Goal: Task Accomplishment & Management: Use online tool/utility

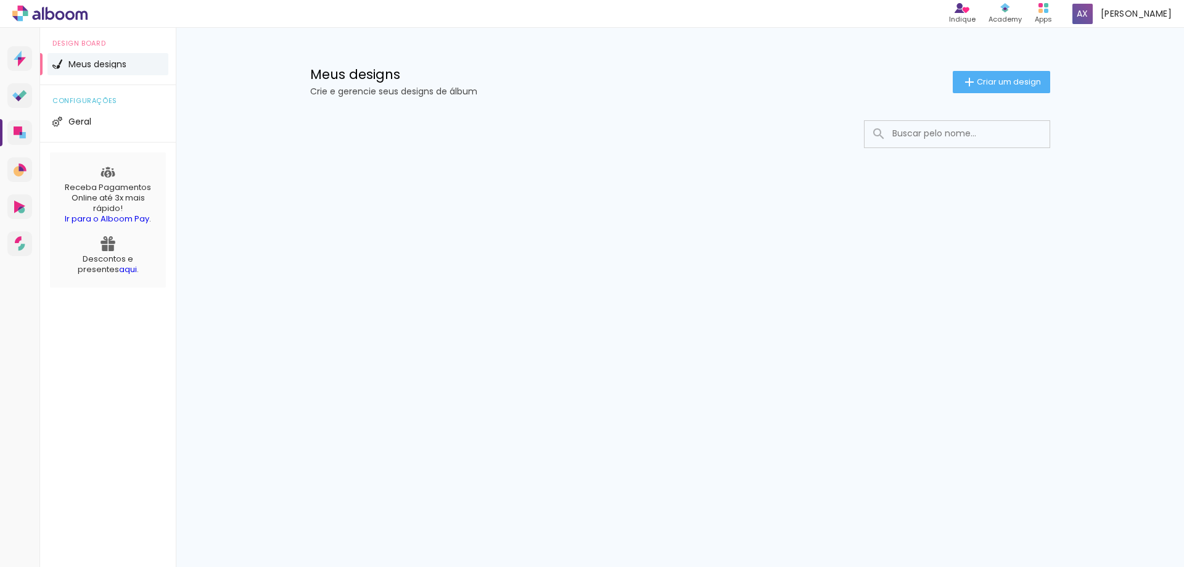
click at [100, 65] on span "Meus designs" at bounding box center [97, 64] width 58 height 9
click at [19, 130] on icon at bounding box center [18, 130] width 9 height 9
click at [1019, 81] on span "Criar um design" at bounding box center [1009, 82] width 64 height 8
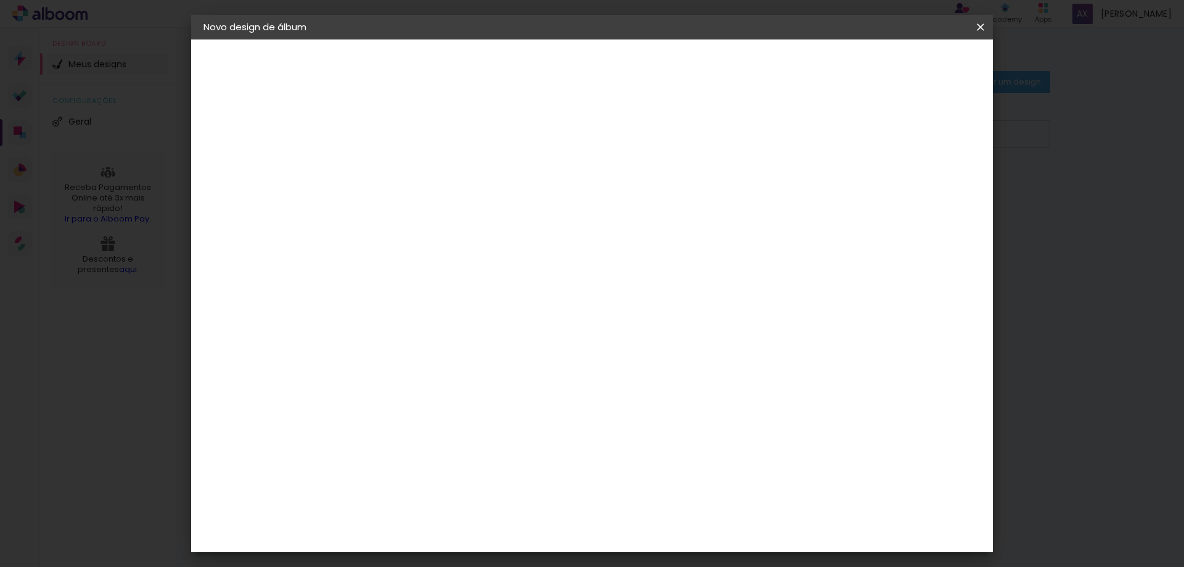
click at [405, 167] on input at bounding box center [405, 165] width 0 height 19
drag, startPoint x: 642, startPoint y: 164, endPoint x: 656, endPoint y: 176, distance: 18.4
click at [405, 165] on input "Jhunior 7 anos" at bounding box center [405, 165] width 0 height 19
drag, startPoint x: 657, startPoint y: 165, endPoint x: 503, endPoint y: 167, distance: 153.6
click at [0, 0] on div "Informações Dê um título ao seu álbum. Avançar" at bounding box center [0, 0] width 0 height 0
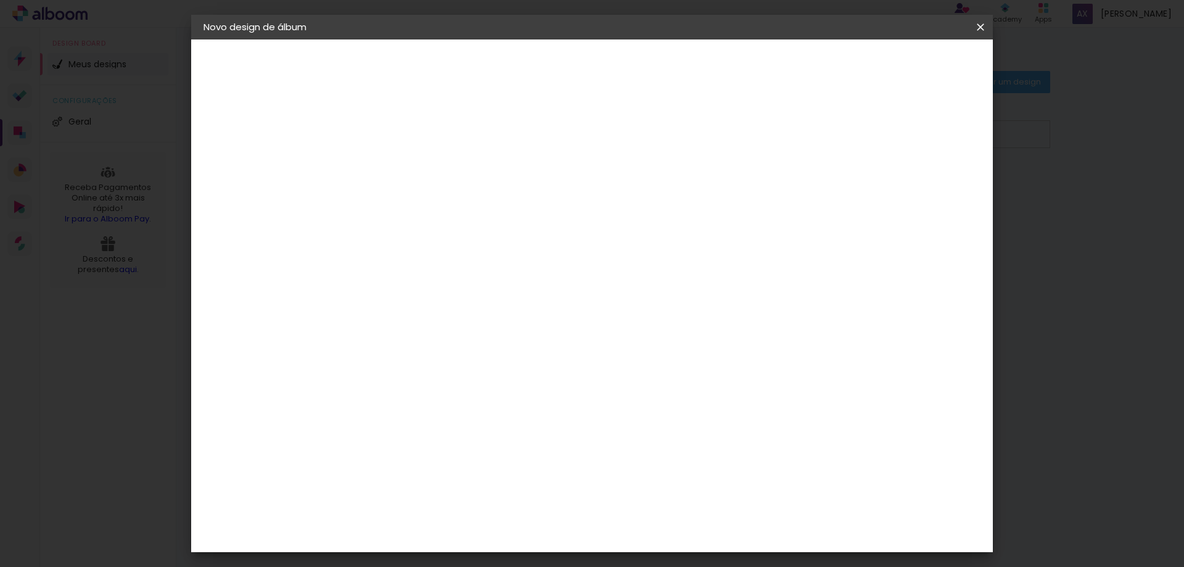
type input "JHUNIOR 7 ANOS"
type paper-input "JHUNIOR 7 ANOS"
click at [0, 0] on slot "Avançar" at bounding box center [0, 0] width 0 height 0
click at [439, 353] on div "Amplicolor" at bounding box center [423, 349] width 53 height 10
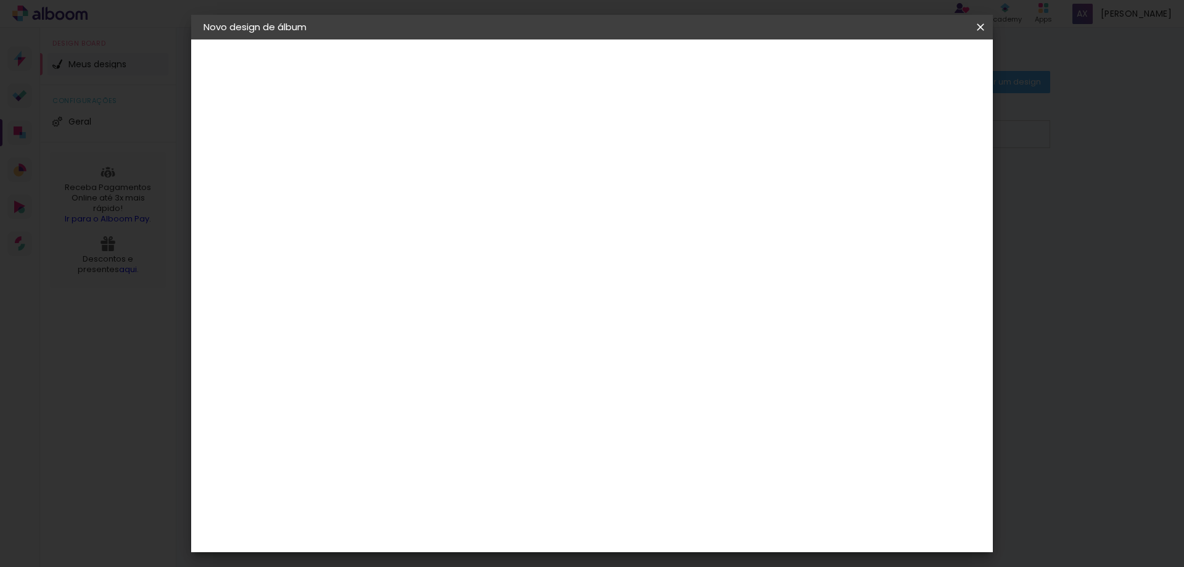
click at [636, 57] on paper-button "Avançar" at bounding box center [606, 65] width 60 height 21
click at [489, 334] on span "28 × 35" at bounding box center [459, 346] width 57 height 25
click at [0, 0] on slot "Avançar" at bounding box center [0, 0] width 0 height 0
type input "1"
type paper-input "1"
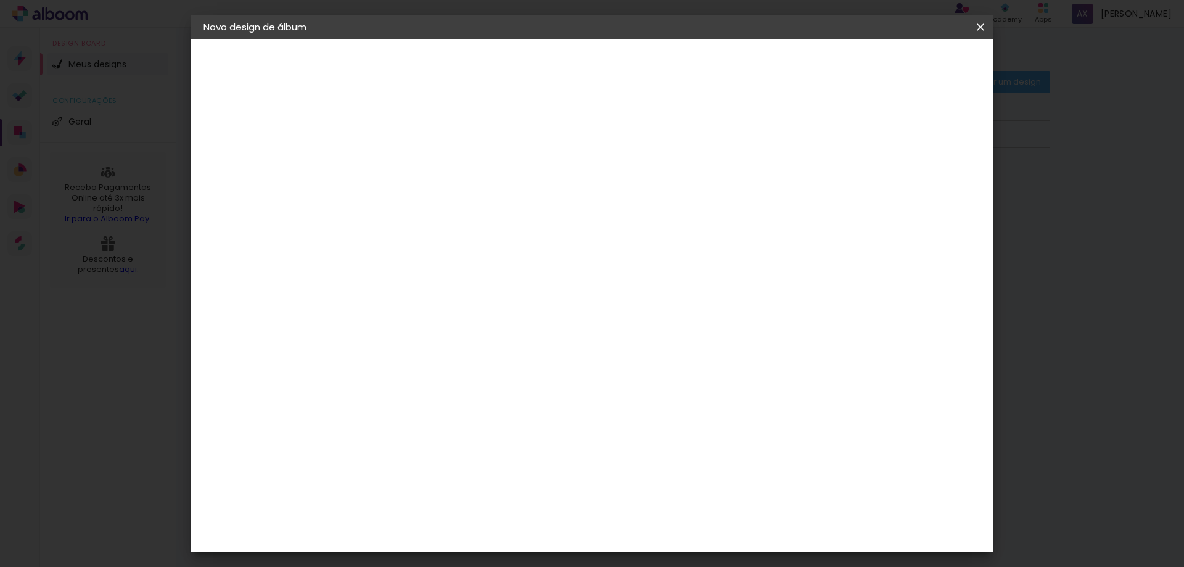
click at [411, 137] on input "1" at bounding box center [395, 132] width 43 height 15
type input "2"
type paper-input "2"
click at [413, 130] on input "2" at bounding box center [395, 132] width 43 height 15
click at [905, 213] on div "35 cm Largura da página 28 cm Altura 70 cm Largura da lâmina (2 páginas) 2 mm S…" at bounding box center [643, 196] width 546 height 99
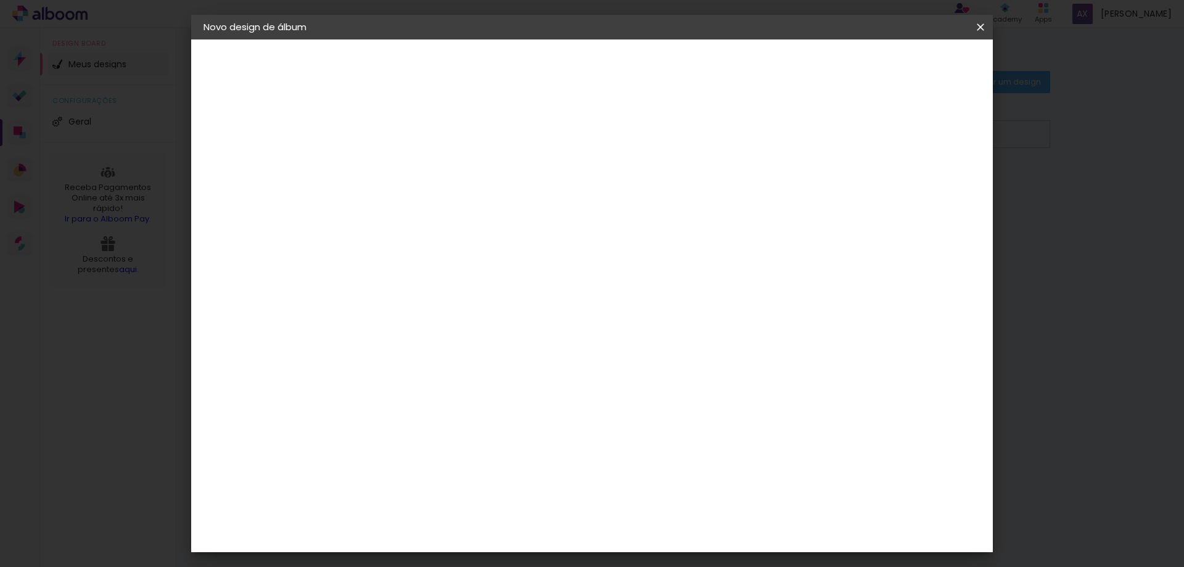
click at [880, 191] on span "mm" at bounding box center [882, 184] width 19 height 19
click at [834, 136] on div at bounding box center [828, 133] width 11 height 11
type paper-checkbox "on"
click at [234, 177] on span "28 × 35" at bounding box center [225, 180] width 31 height 9
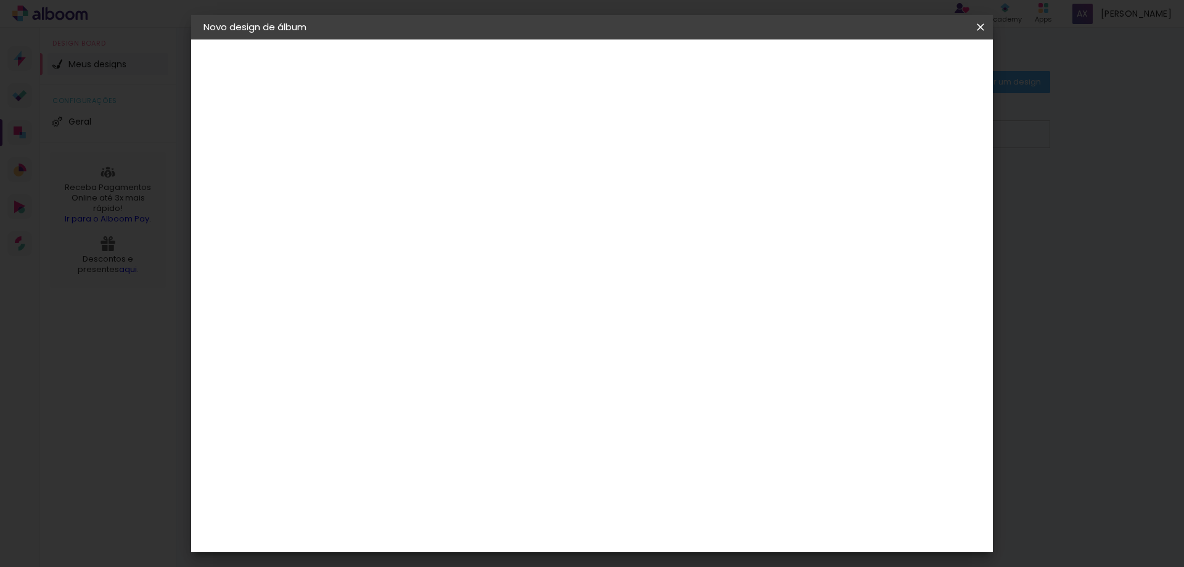
click at [489, 518] on span "40 × 50" at bounding box center [459, 534] width 57 height 33
click at [0, 0] on slot "Avançar" at bounding box center [0, 0] width 0 height 0
click at [237, 177] on span "40 × 50" at bounding box center [226, 180] width 33 height 9
click at [489, 399] on span "20 × 40" at bounding box center [459, 415] width 57 height 33
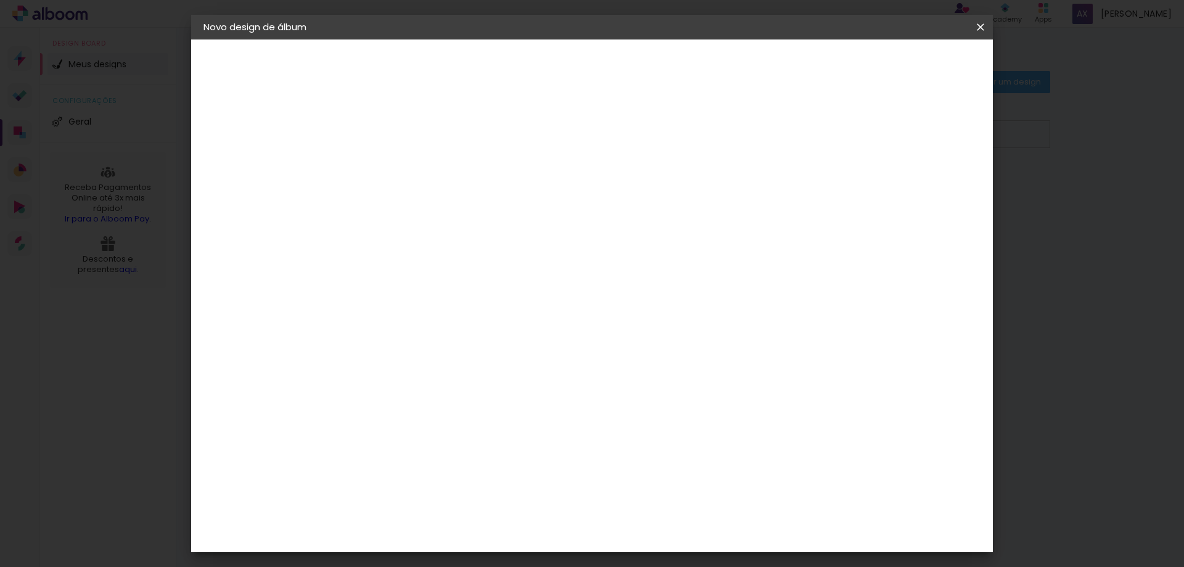
click at [489, 373] on span "30 × 40" at bounding box center [459, 385] width 57 height 25
click at [489, 348] on span "25 × 40" at bounding box center [459, 360] width 57 height 25
click at [606, 59] on paper-button "Avançar" at bounding box center [576, 65] width 60 height 21
click at [254, 174] on paper-button "25 × 40 25.3 × 80 cm" at bounding box center [271, 180] width 135 height 25
click at [489, 272] on span "28 × 35" at bounding box center [459, 284] width 57 height 25
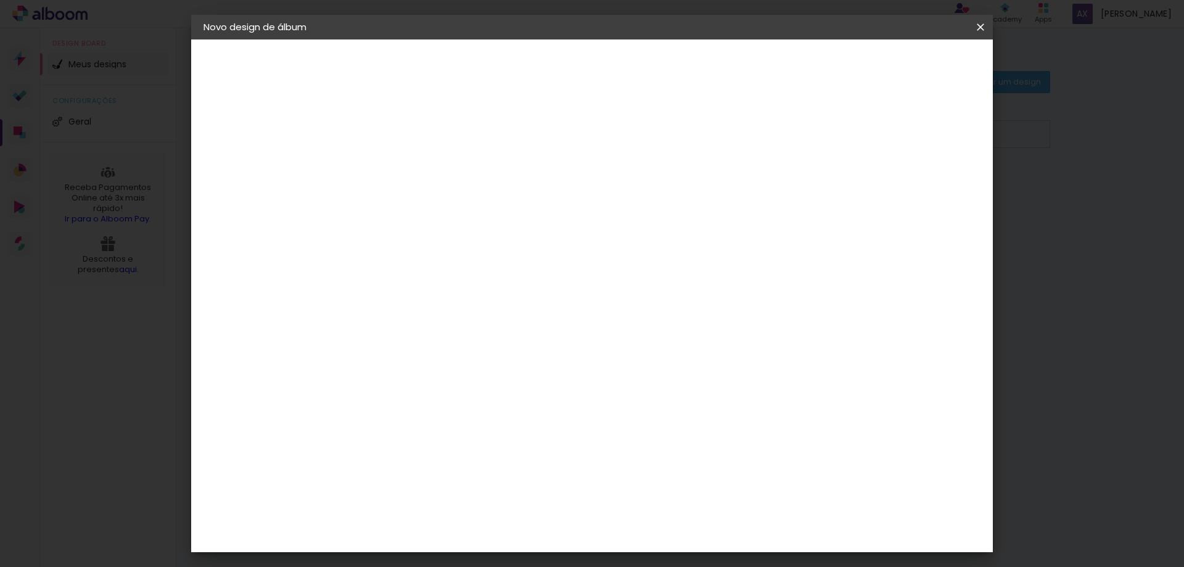
click at [0, 0] on slot "Avançar" at bounding box center [0, 0] width 0 height 0
click at [250, 180] on small "28 × 70 cm" at bounding box center [261, 179] width 41 height 7
click at [489, 247] on span "20 × 30" at bounding box center [459, 259] width 57 height 25
click at [606, 55] on paper-button "Avançar" at bounding box center [576, 65] width 60 height 21
click at [377, 218] on div "30.5 cm Largura da página 20.3 cm Altura 61 cm Largura da lâmina (2 páginas) 2 …" at bounding box center [643, 169] width 546 height 99
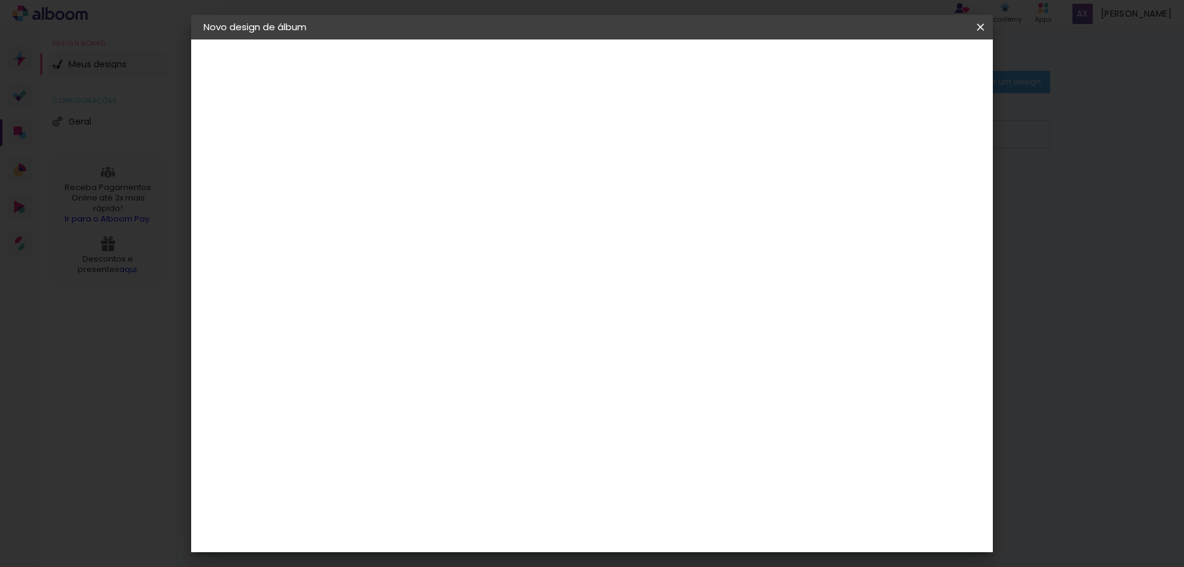
click at [245, 216] on div "3. Revisão" at bounding box center [271, 215] width 135 height 15
click at [904, 67] on span "Iniciar design" at bounding box center [876, 65] width 56 height 9
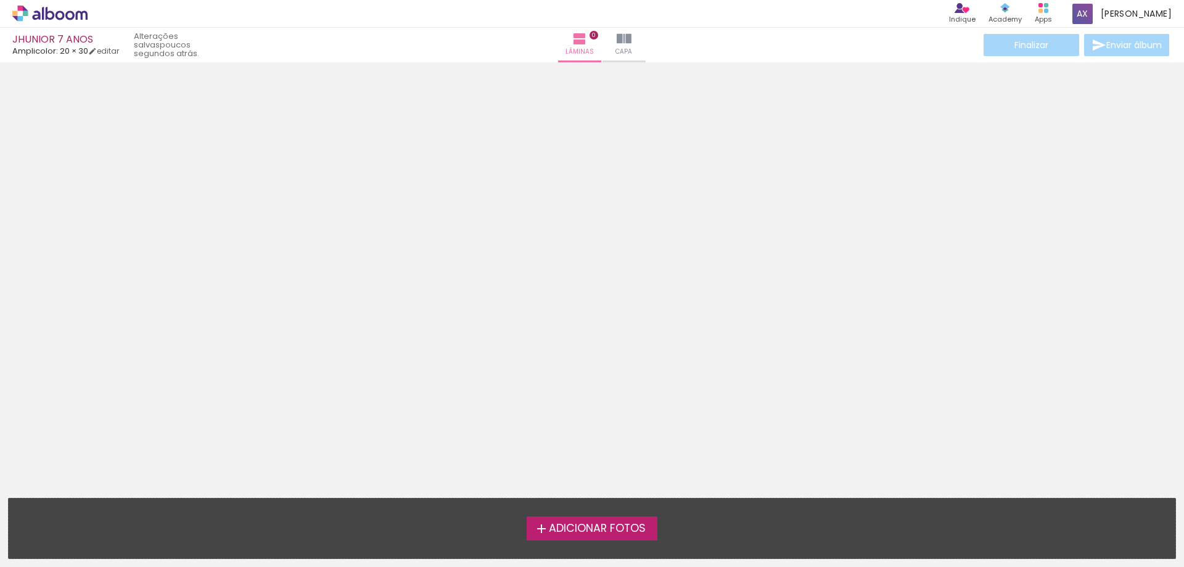
click at [598, 526] on span "Adicionar Fotos" at bounding box center [597, 528] width 97 height 11
click at [0, 0] on input "file" at bounding box center [0, 0] width 0 height 0
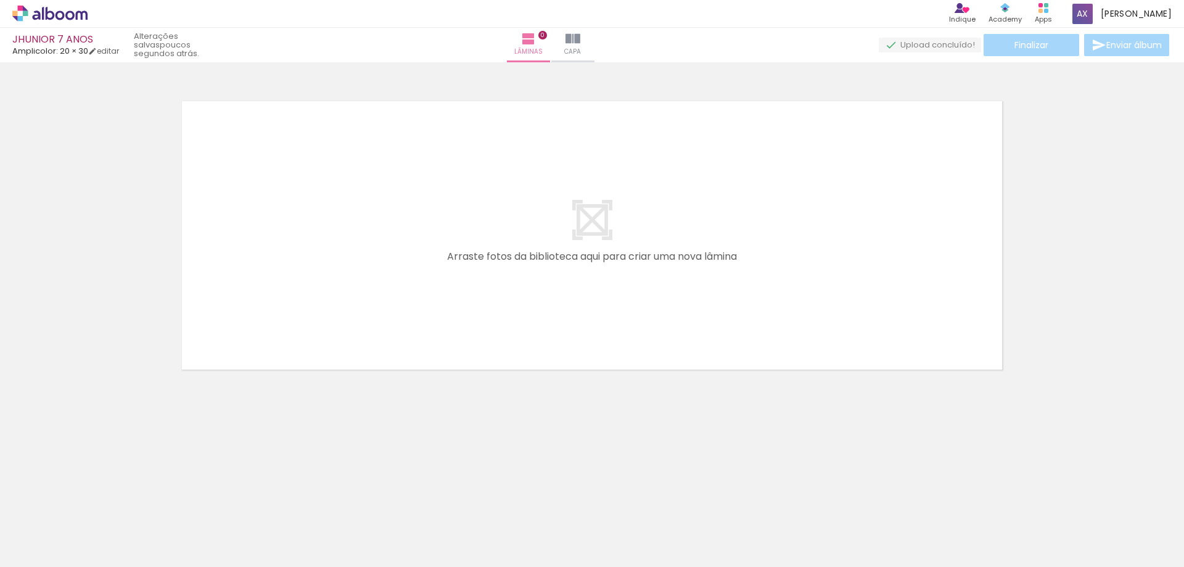
click at [33, 550] on span "Adicionar Fotos" at bounding box center [43, 551] width 37 height 14
click at [0, 0] on input "file" at bounding box center [0, 0] width 0 height 0
click at [372, 326] on quentale-layouter at bounding box center [592, 235] width 827 height 275
click at [563, 48] on span "Capa" at bounding box center [554, 51] width 17 height 11
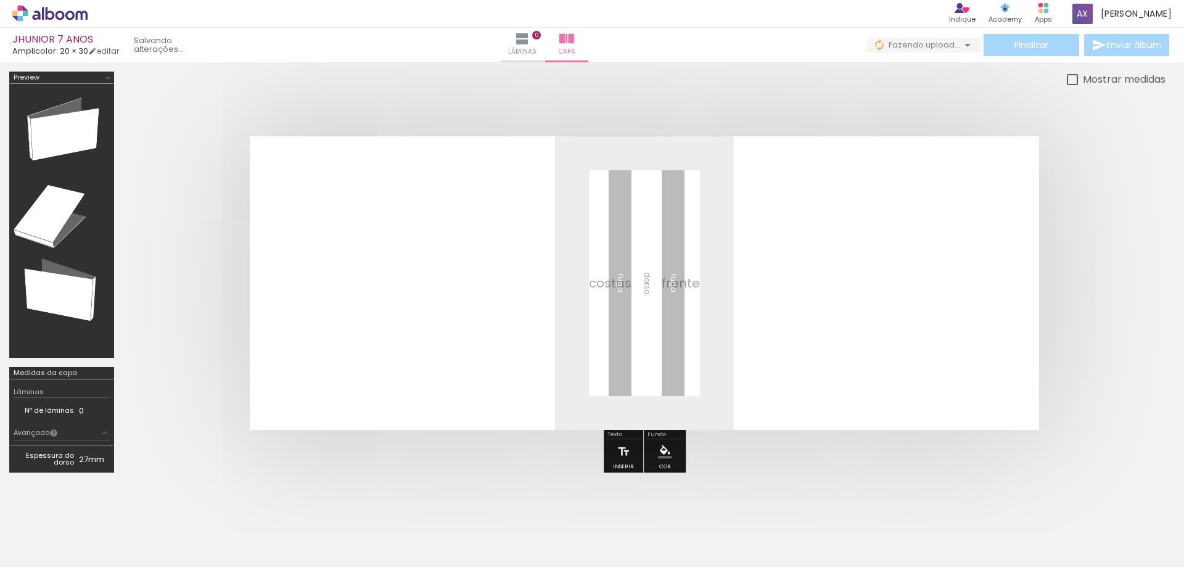
click at [64, 133] on div at bounding box center [62, 220] width 96 height 265
click at [59, 215] on div at bounding box center [62, 220] width 96 height 265
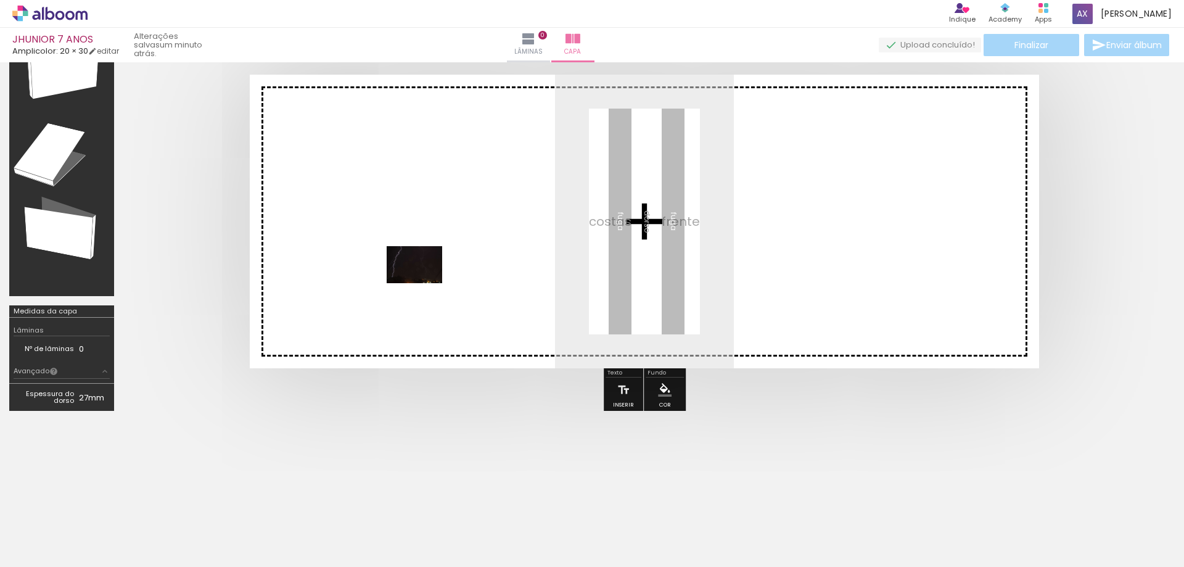
drag, startPoint x: 124, startPoint y: 537, endPoint x: 424, endPoint y: 283, distance: 393.1
click at [424, 283] on quentale-workspace at bounding box center [592, 283] width 1184 height 567
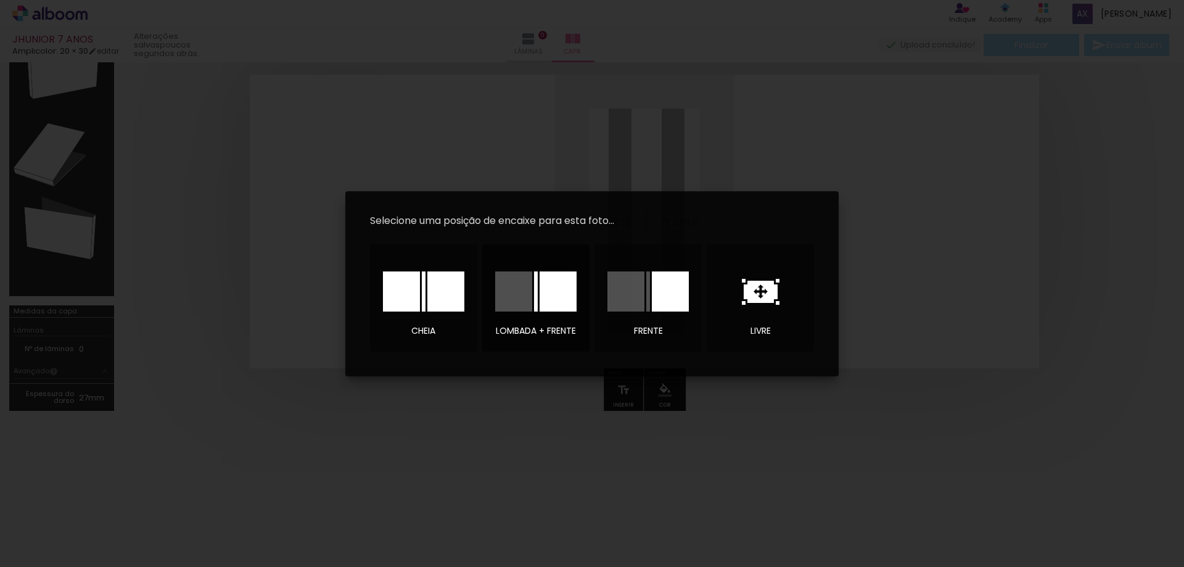
click at [511, 294] on div at bounding box center [513, 291] width 37 height 40
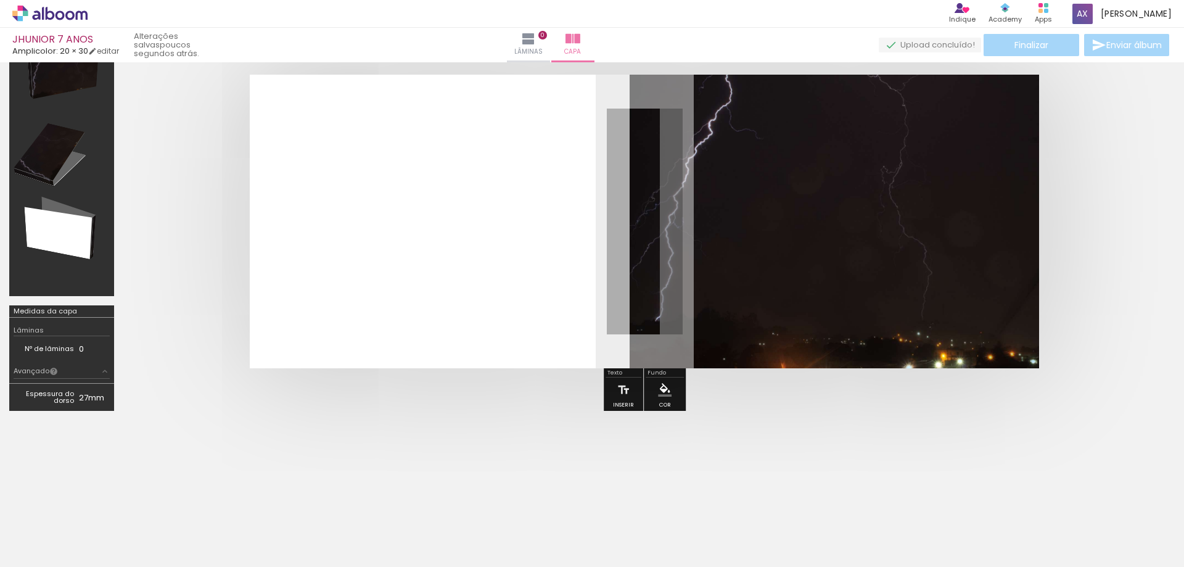
click at [526, 269] on quentale-layouter at bounding box center [645, 222] width 790 height 294
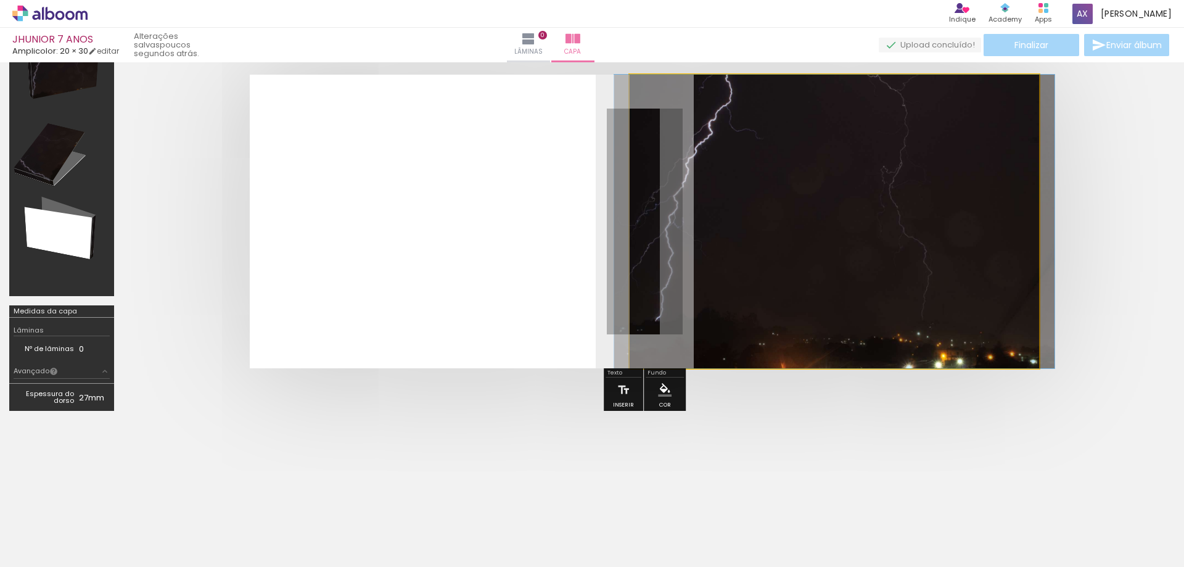
click at [779, 268] on quentale-photo at bounding box center [835, 222] width 410 height 294
drag, startPoint x: 679, startPoint y: 107, endPoint x: 668, endPoint y: 106, distance: 11.2
type paper-slider "100"
click at [668, 106] on div at bounding box center [678, 106] width 20 height 20
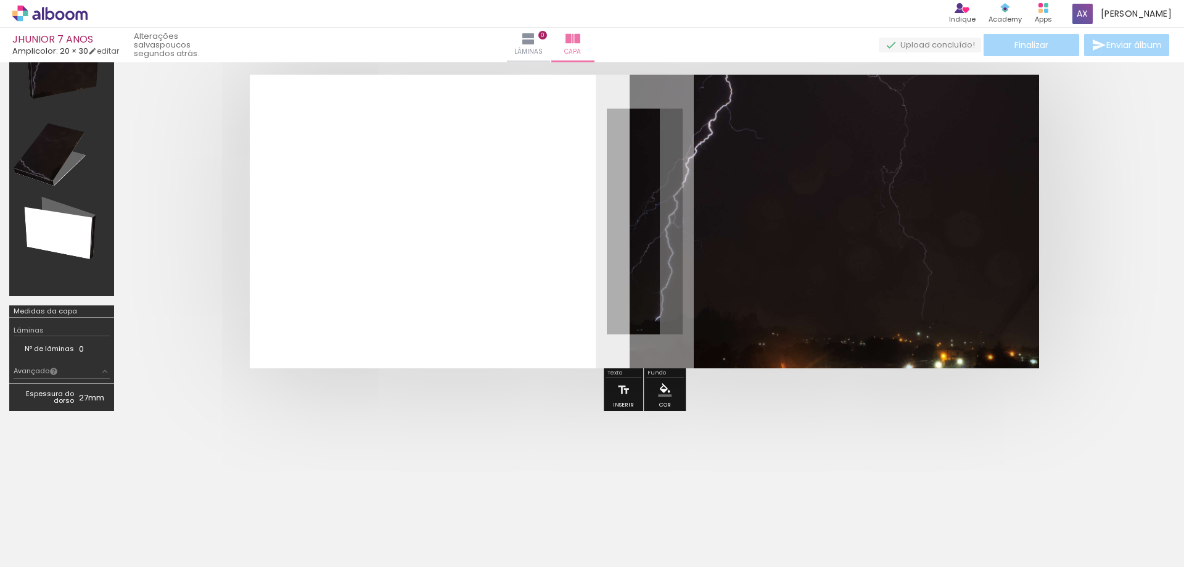
drag, startPoint x: 812, startPoint y: 107, endPoint x: 838, endPoint y: 107, distance: 25.3
type paper-slider "100"
click at [838, 96] on div "P&B Largura Cor" at bounding box center [856, 96] width 410 height 0
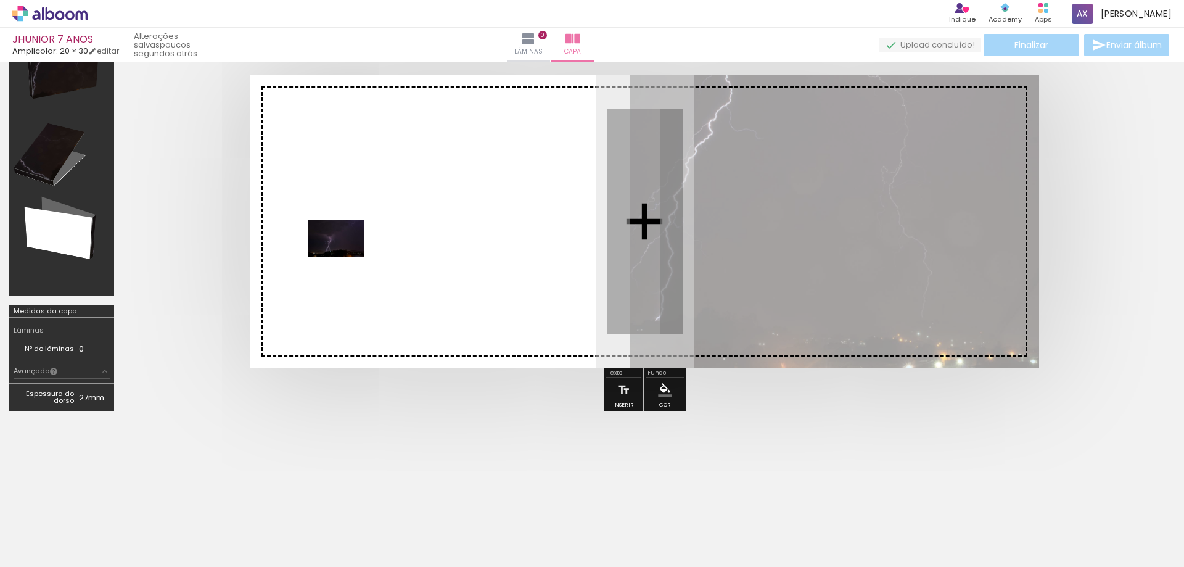
drag, startPoint x: 186, startPoint y: 535, endPoint x: 345, endPoint y: 257, distance: 320.5
click at [345, 257] on quentale-workspace at bounding box center [592, 283] width 1184 height 567
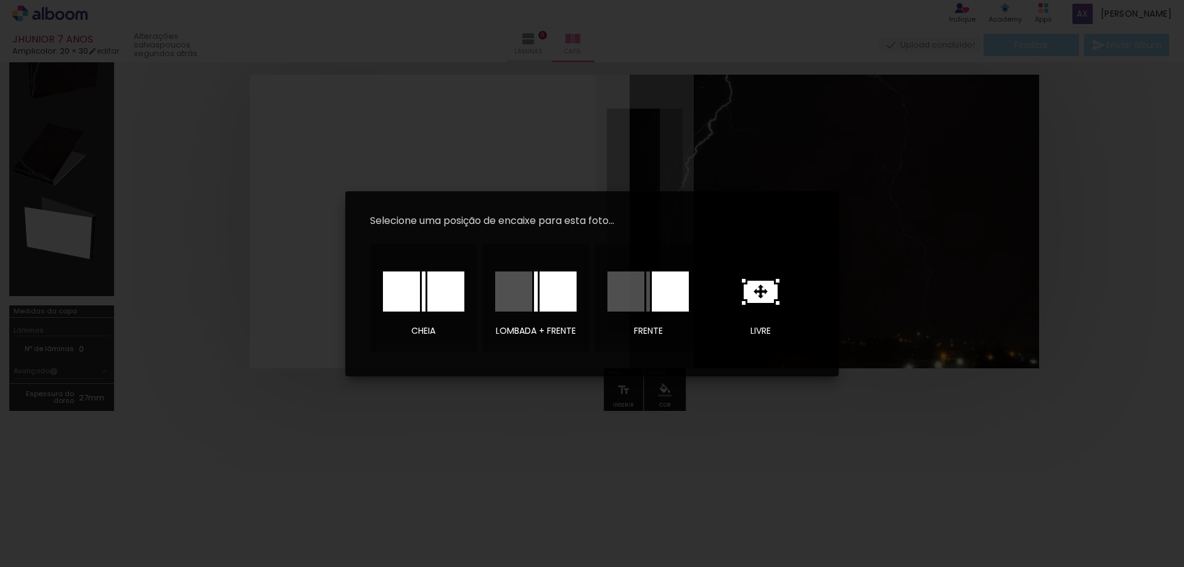
click at [420, 296] on div at bounding box center [401, 291] width 37 height 40
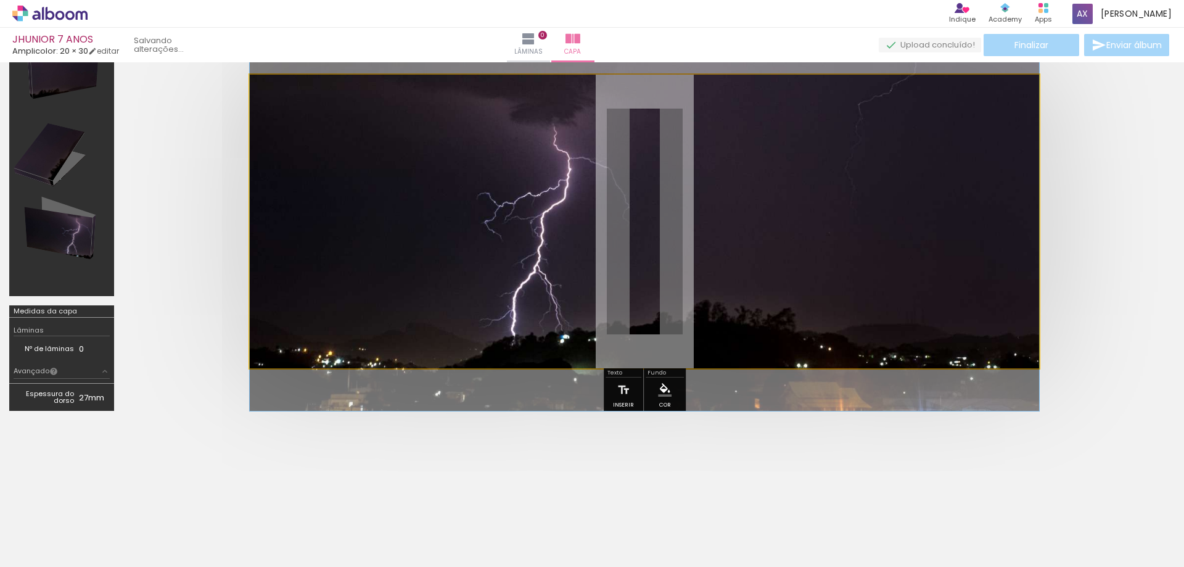
drag, startPoint x: 490, startPoint y: 276, endPoint x: 496, endPoint y: 203, distance: 73.7
drag, startPoint x: 291, startPoint y: 109, endPoint x: 272, endPoint y: 106, distance: 19.3
click at [272, 106] on div at bounding box center [315, 106] width 86 height 19
click at [259, 362] on quentale-photo at bounding box center [645, 222] width 790 height 294
click at [263, 365] on quentale-photo at bounding box center [645, 222] width 790 height 294
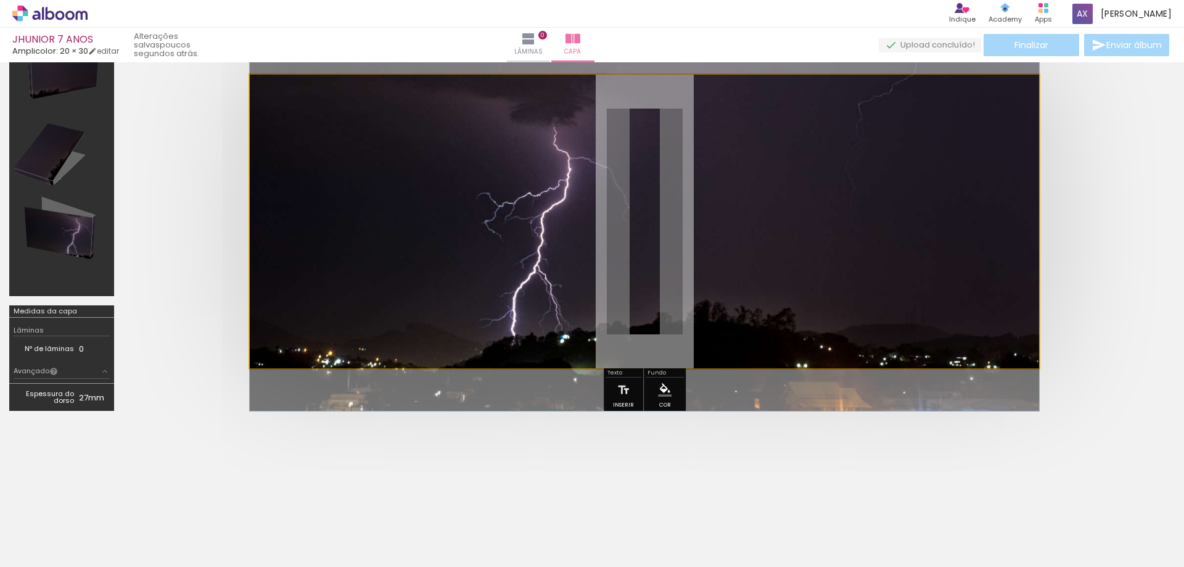
click at [298, 330] on quentale-photo at bounding box center [645, 222] width 790 height 294
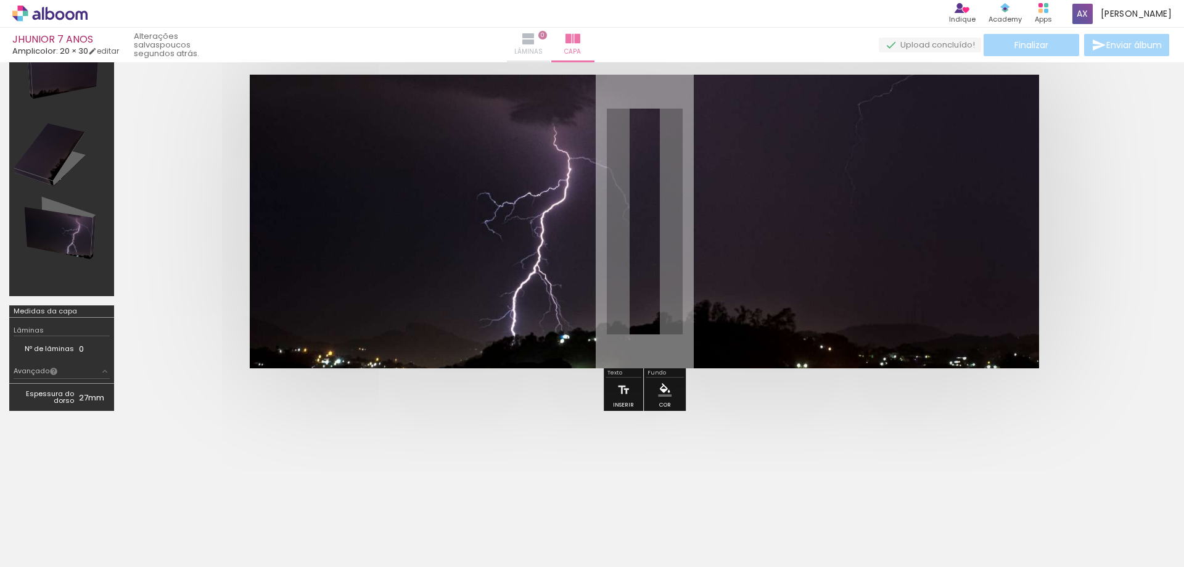
click at [536, 40] on iron-icon at bounding box center [528, 38] width 15 height 15
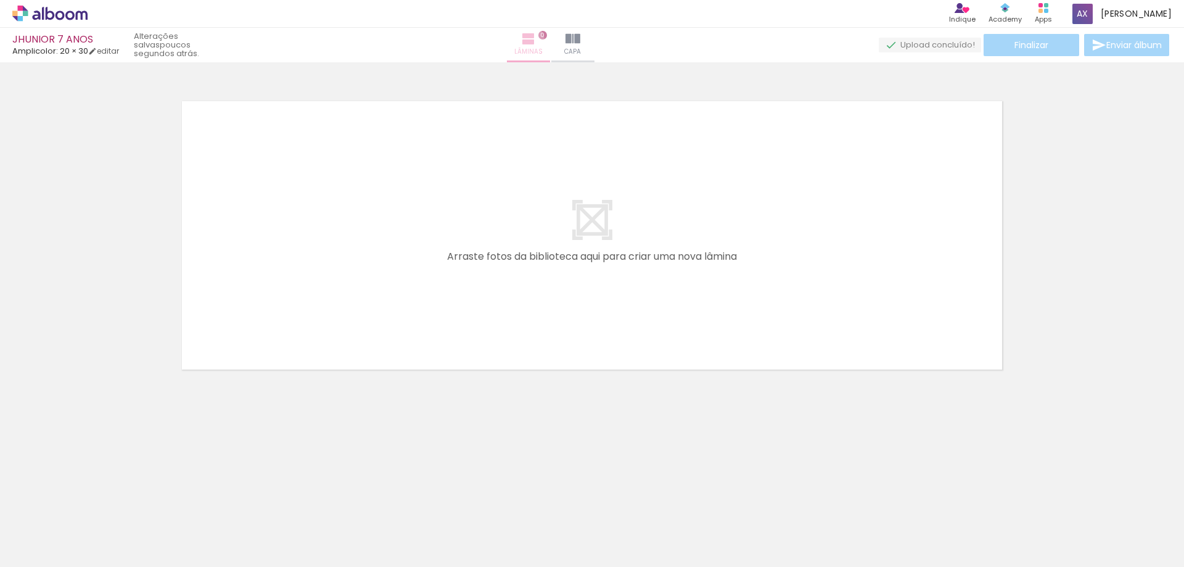
click at [536, 41] on iron-icon at bounding box center [528, 38] width 15 height 15
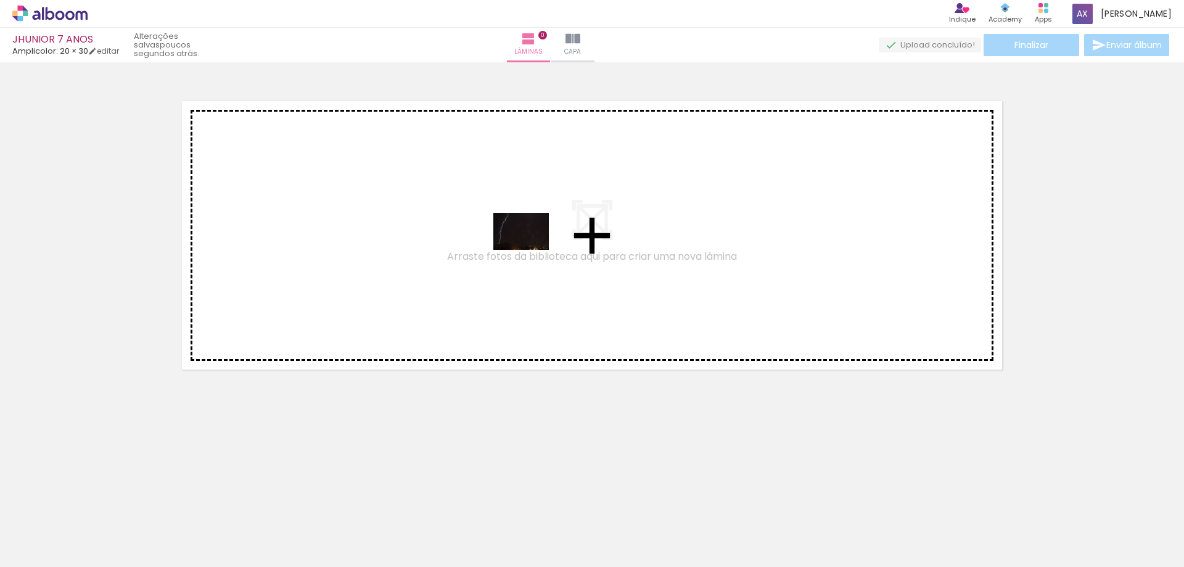
drag, startPoint x: 115, startPoint y: 532, endPoint x: 531, endPoint y: 250, distance: 502.7
click at [531, 250] on quentale-workspace at bounding box center [592, 283] width 1184 height 567
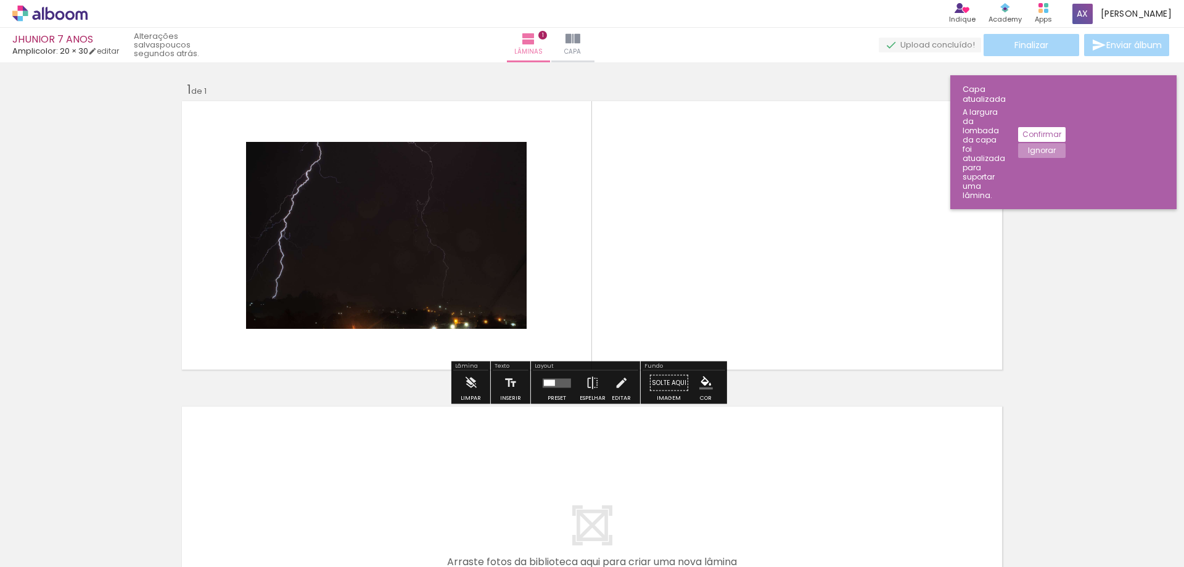
click at [490, 261] on quentale-photo at bounding box center [386, 235] width 281 height 187
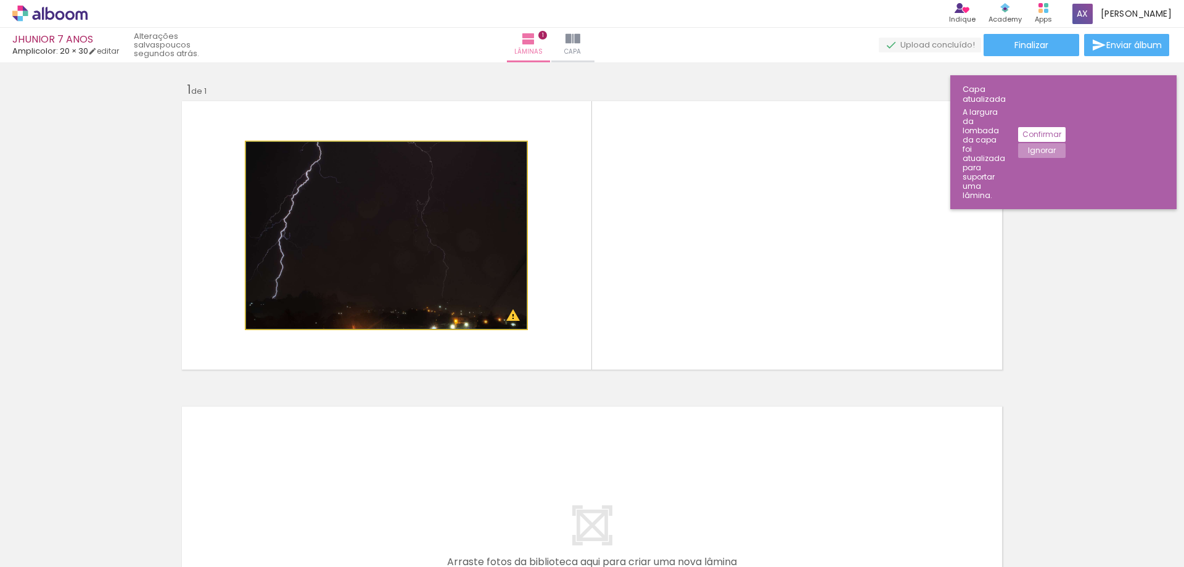
drag, startPoint x: 272, startPoint y: 154, endPoint x: 244, endPoint y: 152, distance: 28.4
type paper-slider "100"
click at [246, 152] on quentale-photo at bounding box center [386, 235] width 281 height 187
click at [506, 320] on quentale-photo at bounding box center [386, 235] width 281 height 187
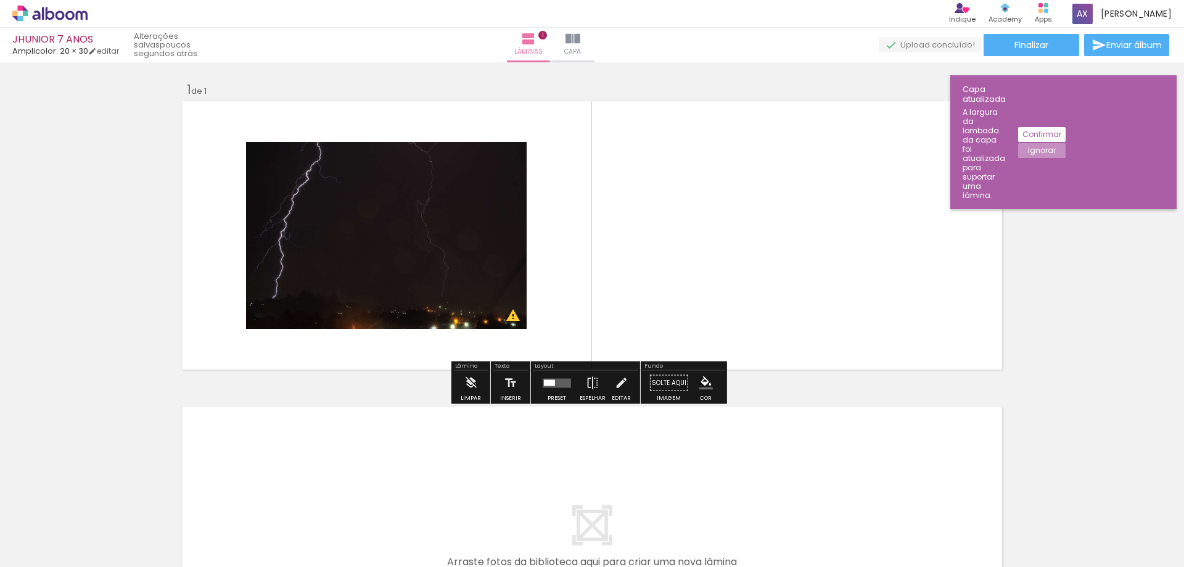
click at [552, 384] on div at bounding box center [549, 382] width 11 height 6
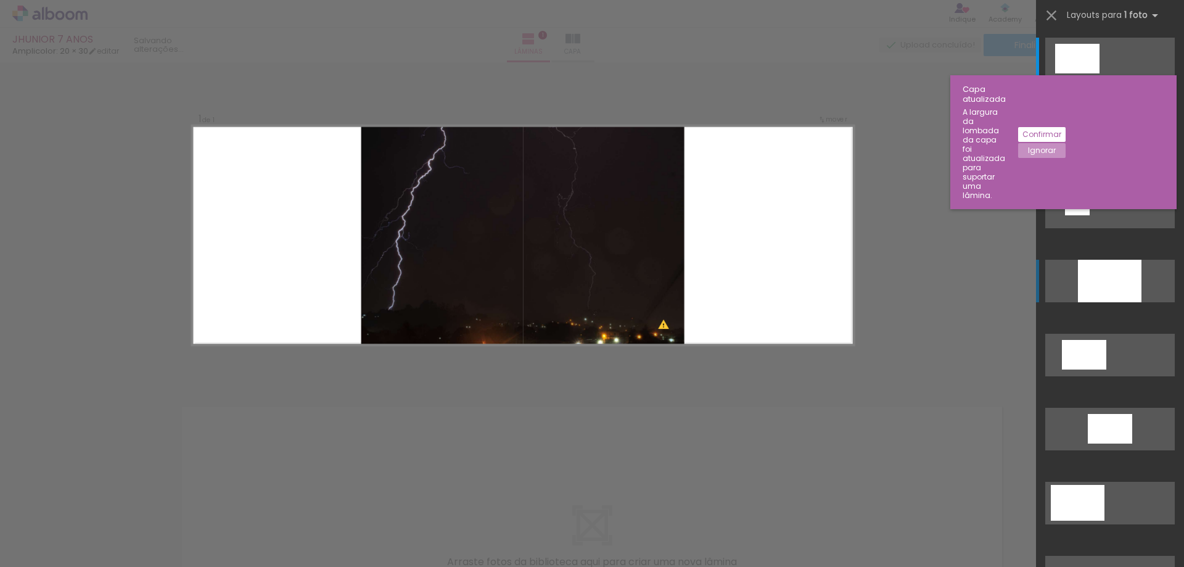
click at [1097, 285] on div at bounding box center [1110, 281] width 64 height 43
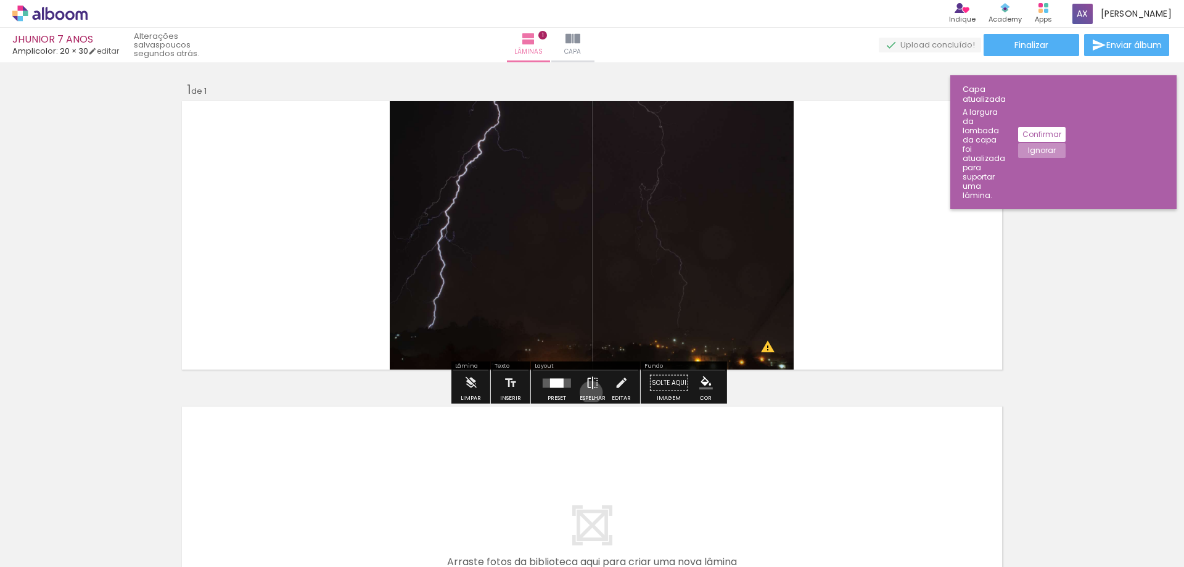
click at [589, 392] on iron-icon at bounding box center [593, 383] width 14 height 25
click at [614, 387] on iron-icon at bounding box center [621, 383] width 14 height 25
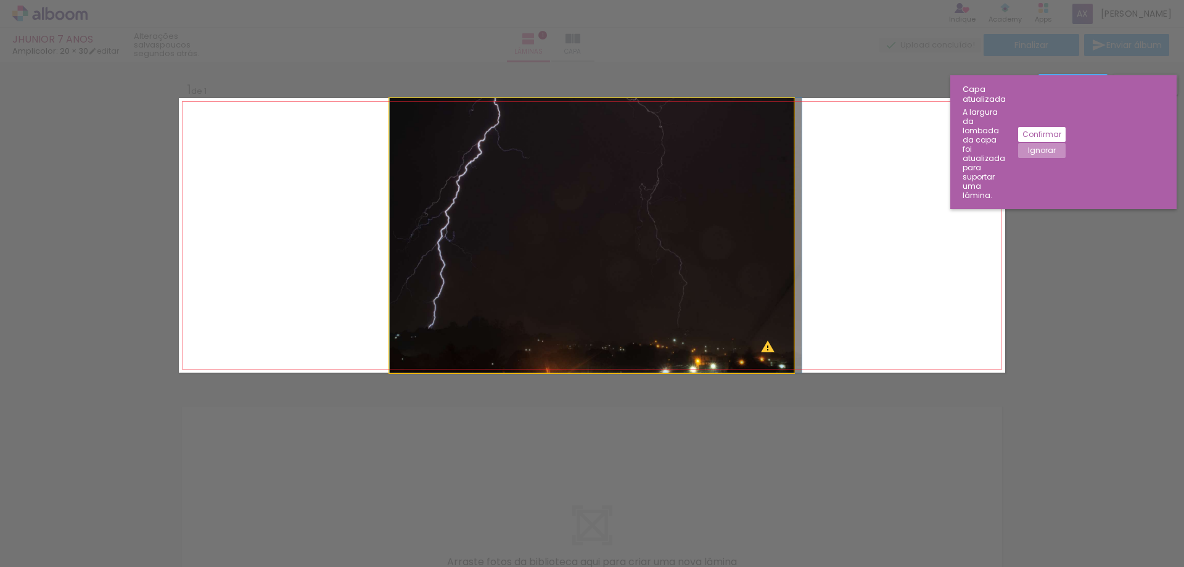
drag, startPoint x: 637, startPoint y: 291, endPoint x: 676, endPoint y: 298, distance: 40.2
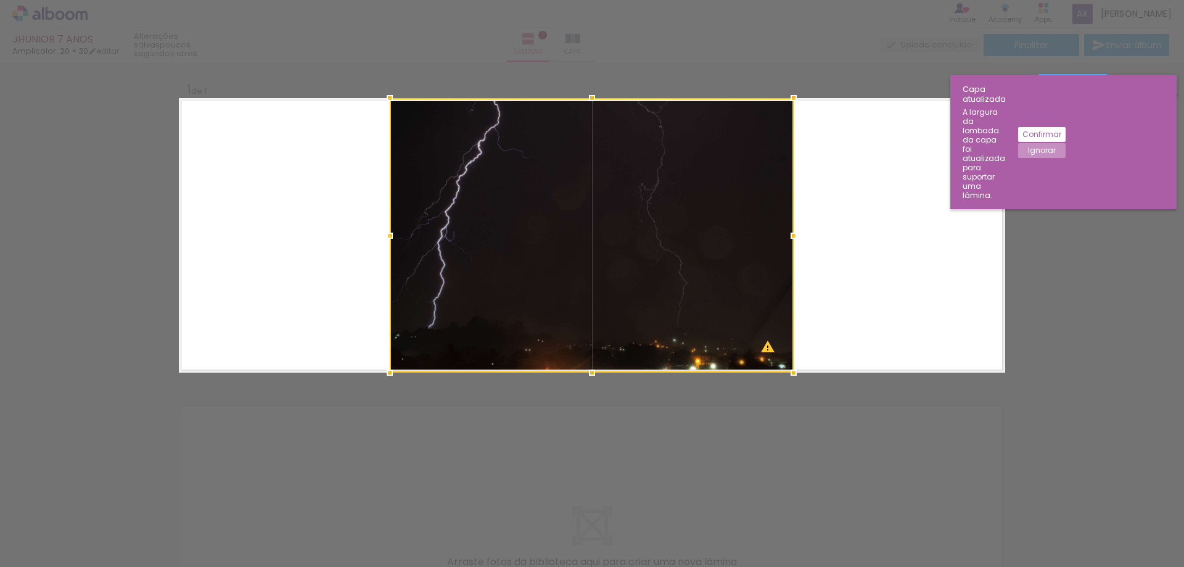
click at [663, 289] on div at bounding box center [592, 235] width 404 height 275
click at [0, 0] on slot "Confirmar" at bounding box center [0, 0] width 0 height 0
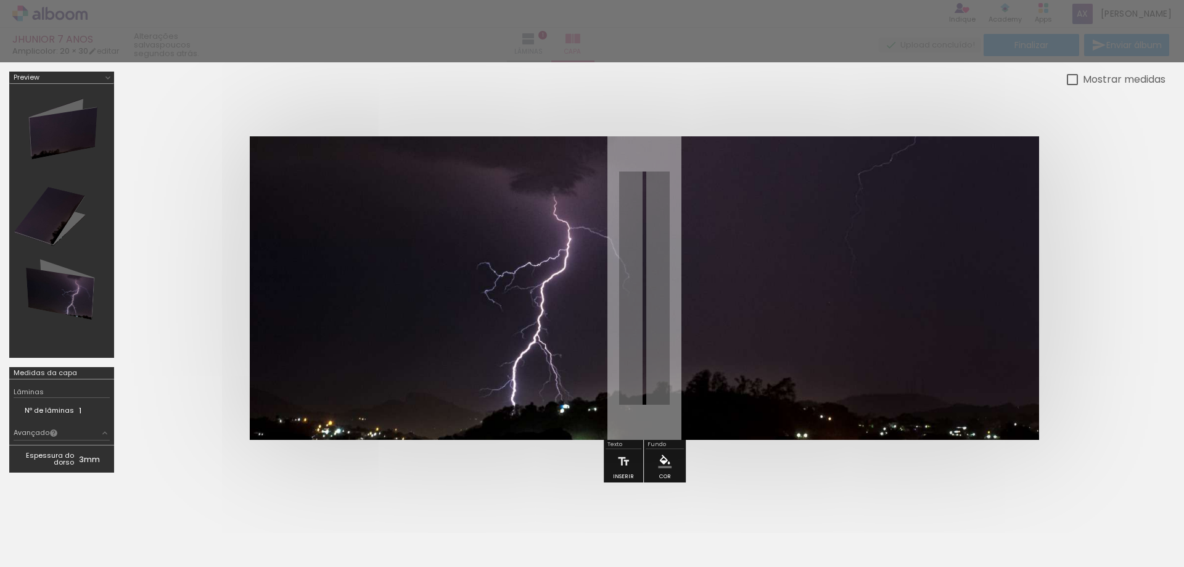
click at [52, 148] on div at bounding box center [62, 220] width 96 height 265
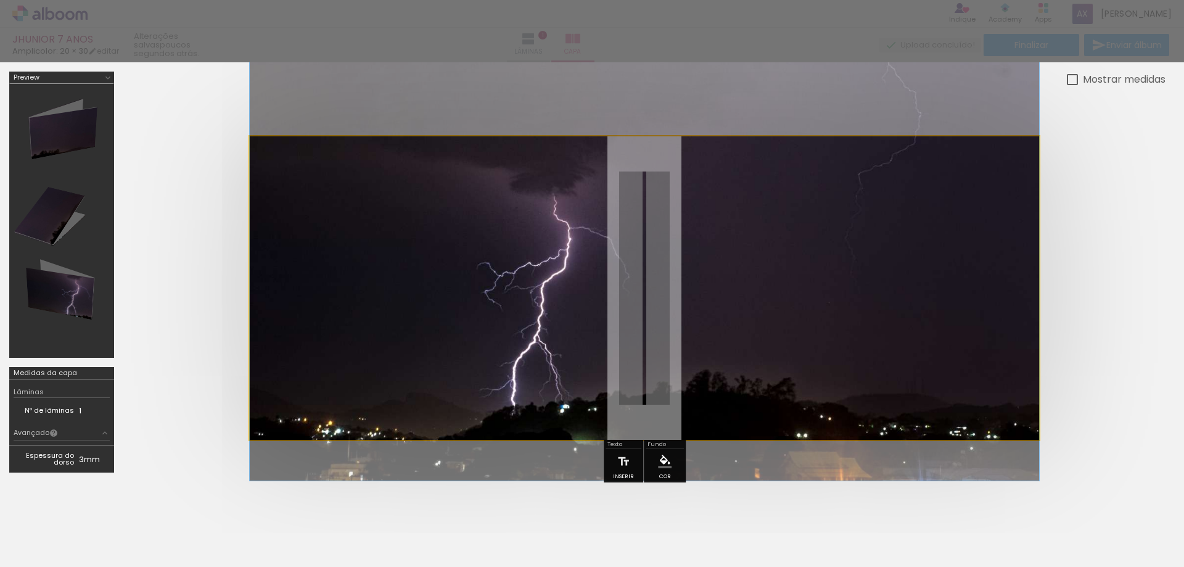
click at [278, 346] on quentale-photo at bounding box center [645, 288] width 790 height 304
click at [326, 346] on quentale-photo at bounding box center [645, 288] width 790 height 304
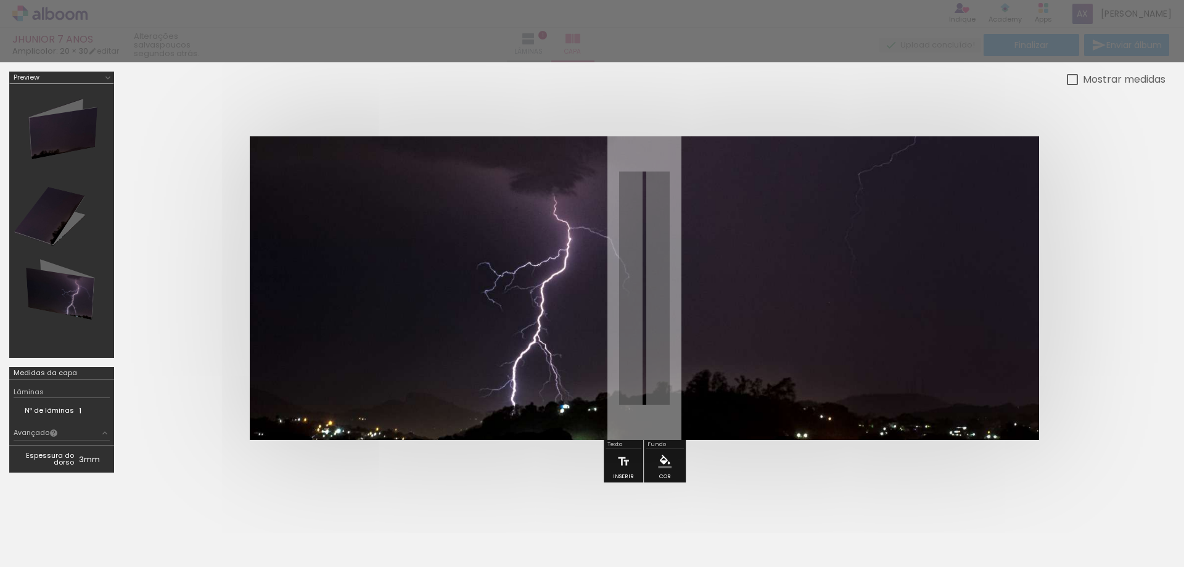
click at [550, 531] on div at bounding box center [592, 566] width 1184 height 136
click at [418, 534] on div at bounding box center [592, 566] width 1184 height 136
click at [1067, 76] on div at bounding box center [1072, 79] width 11 height 11
type paper-checkbox "on"
click at [76, 287] on div at bounding box center [62, 220] width 96 height 265
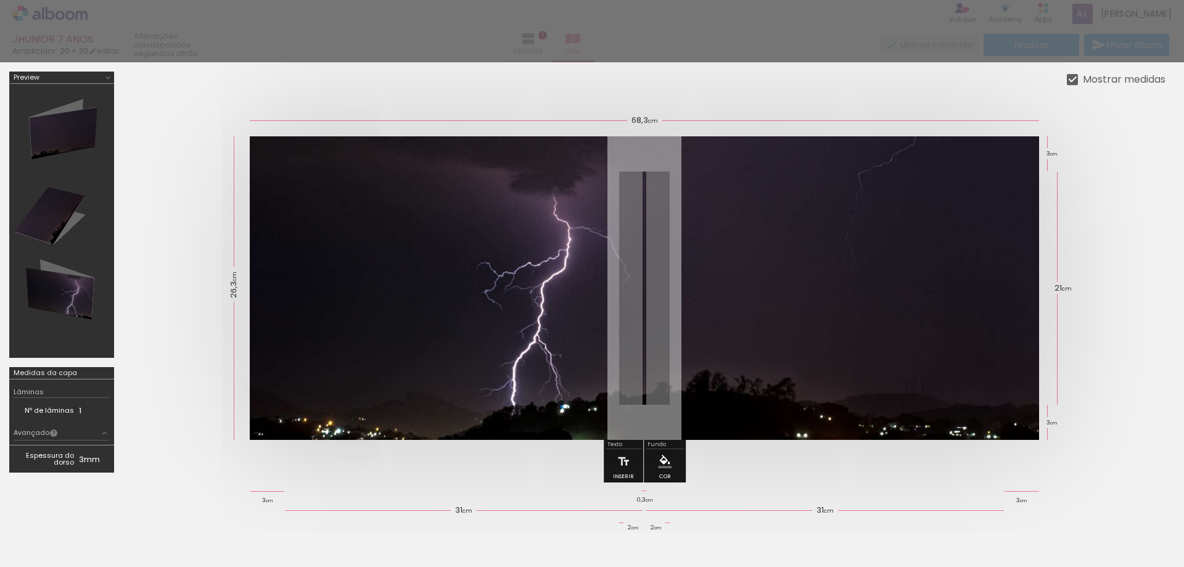
drag, startPoint x: 55, startPoint y: 226, endPoint x: 56, endPoint y: 217, distance: 9.3
click at [62, 253] on div at bounding box center [62, 220] width 96 height 265
drag, startPoint x: 56, startPoint y: 217, endPoint x: 72, endPoint y: 154, distance: 64.5
click at [57, 214] on div at bounding box center [62, 220] width 96 height 265
click at [103, 74] on iron-icon at bounding box center [108, 78] width 10 height 10
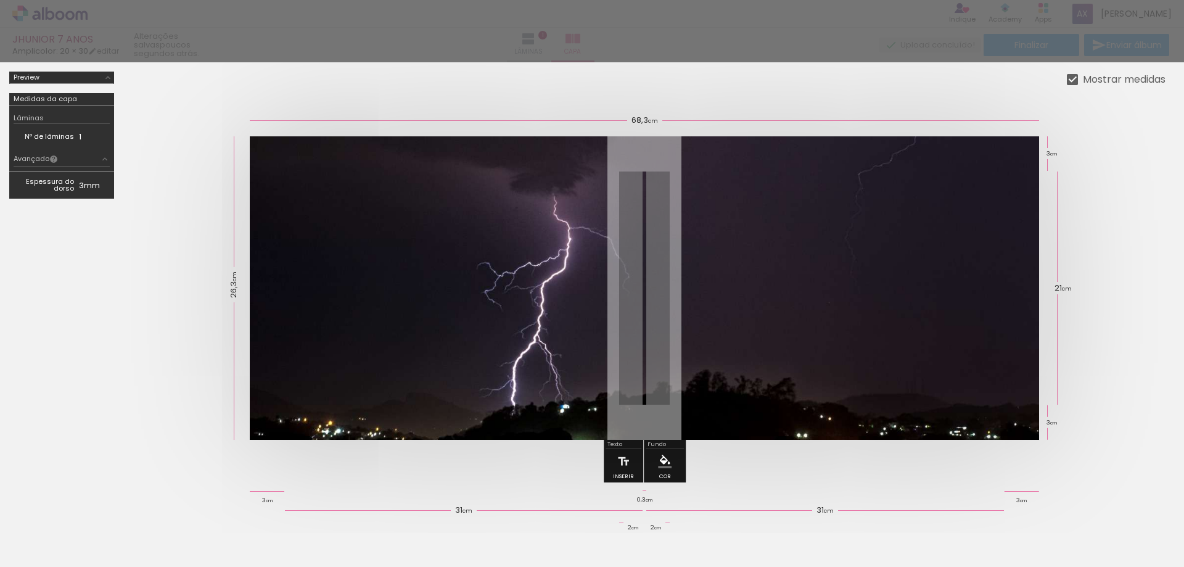
click at [103, 74] on iron-icon at bounding box center [108, 78] width 10 height 10
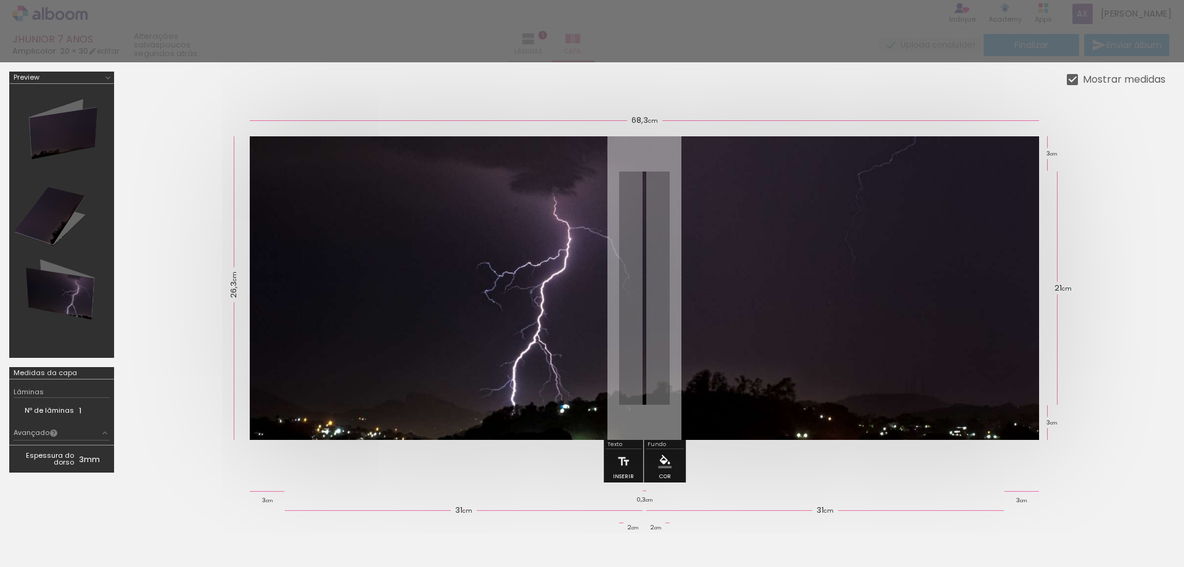
click at [67, 462] on td "Espessura do dorso" at bounding box center [46, 459] width 65 height 19
click at [100, 431] on iron-icon at bounding box center [105, 433] width 10 height 10
click at [28, 431] on div "Avançado" at bounding box center [36, 433] width 44 height 9
click at [29, 431] on div "Avançado" at bounding box center [36, 433] width 44 height 9
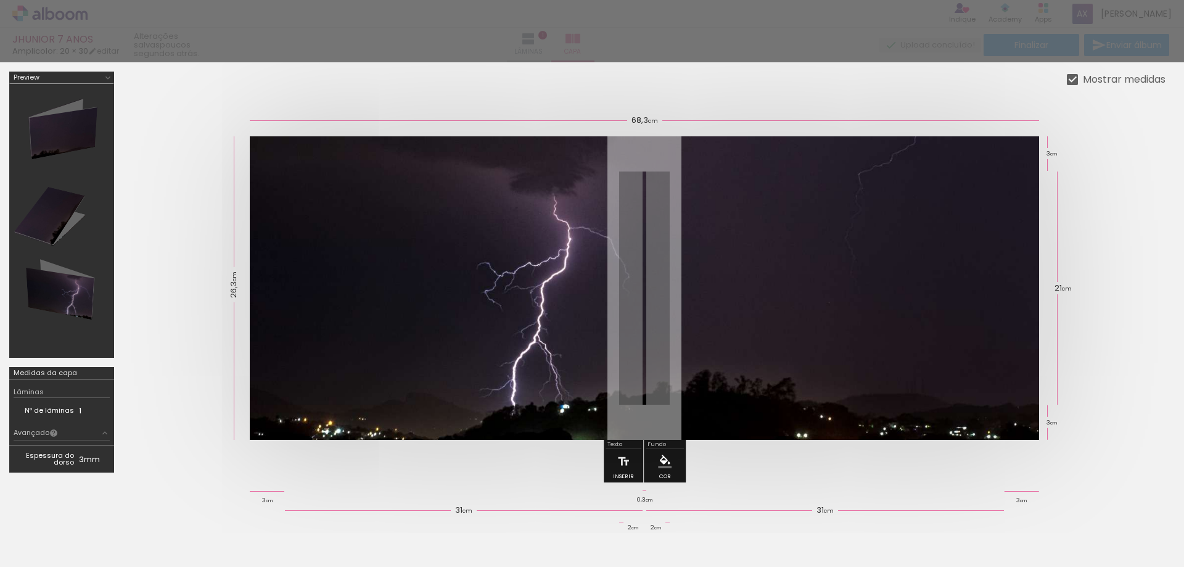
click at [30, 431] on div "Avançado" at bounding box center [36, 433] width 44 height 9
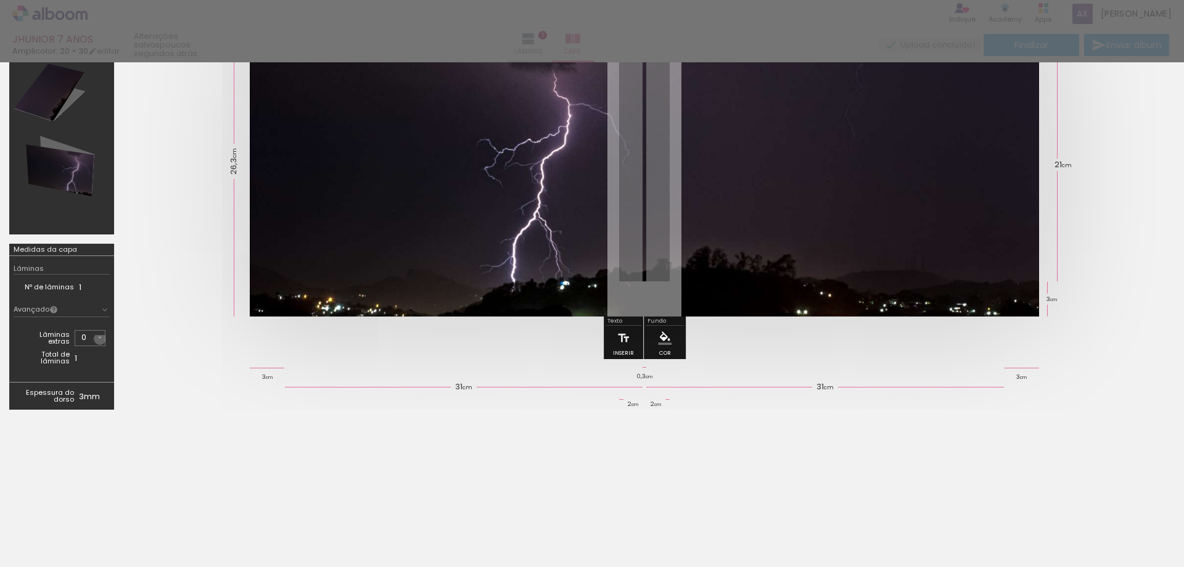
click at [100, 339] on iron-icon at bounding box center [100, 338] width 10 height 10
click at [85, 429] on paper-item "13" at bounding box center [82, 432] width 30 height 25
type input "13"
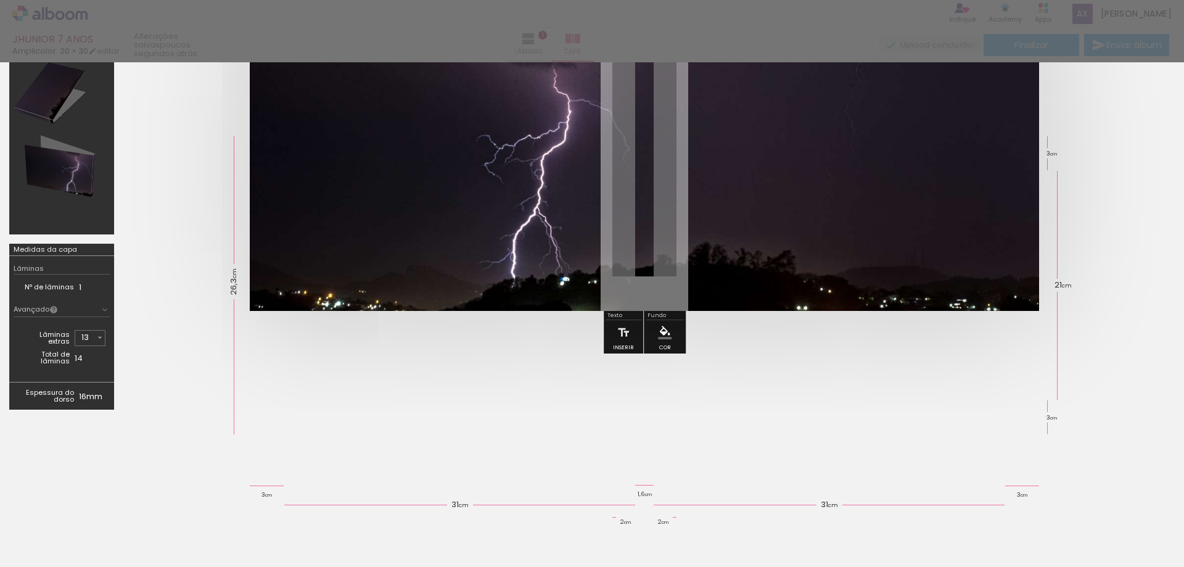
scroll to position [0, 0]
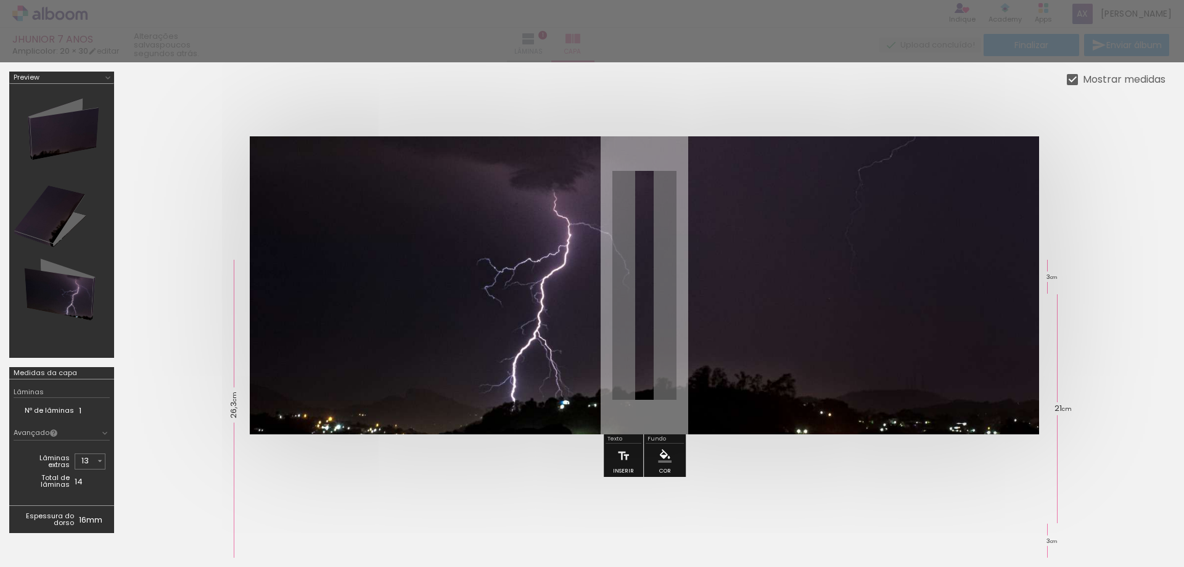
click at [484, 99] on div at bounding box center [644, 285] width 1043 height 397
click at [163, 149] on div at bounding box center [644, 285] width 1043 height 397
click at [1108, 141] on quentale-cover at bounding box center [645, 285] width 944 height 298
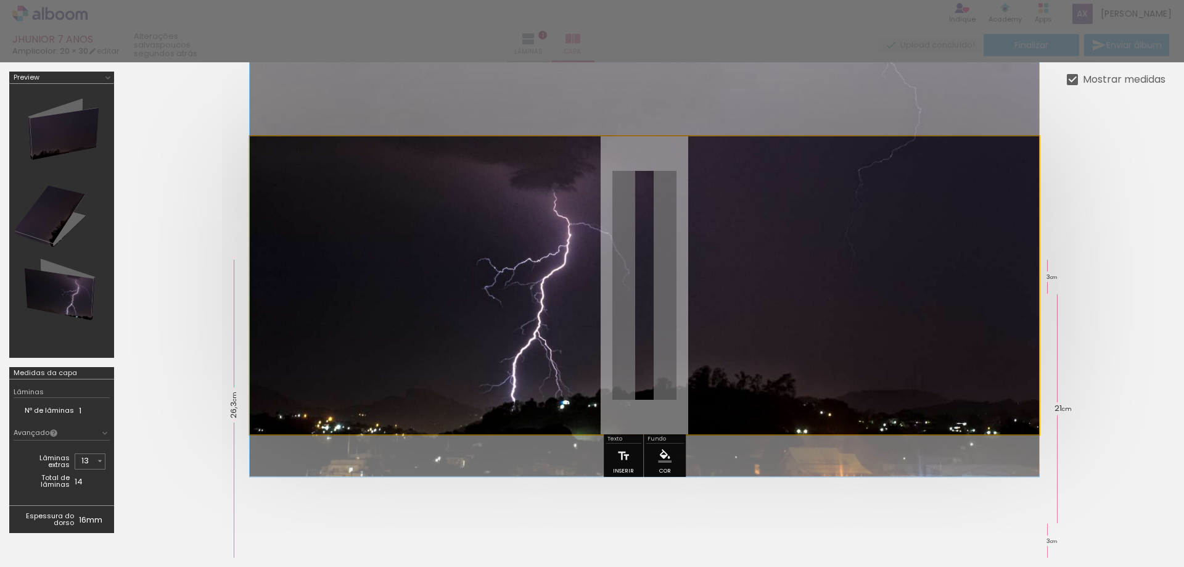
click at [538, 366] on quentale-photo at bounding box center [645, 285] width 790 height 298
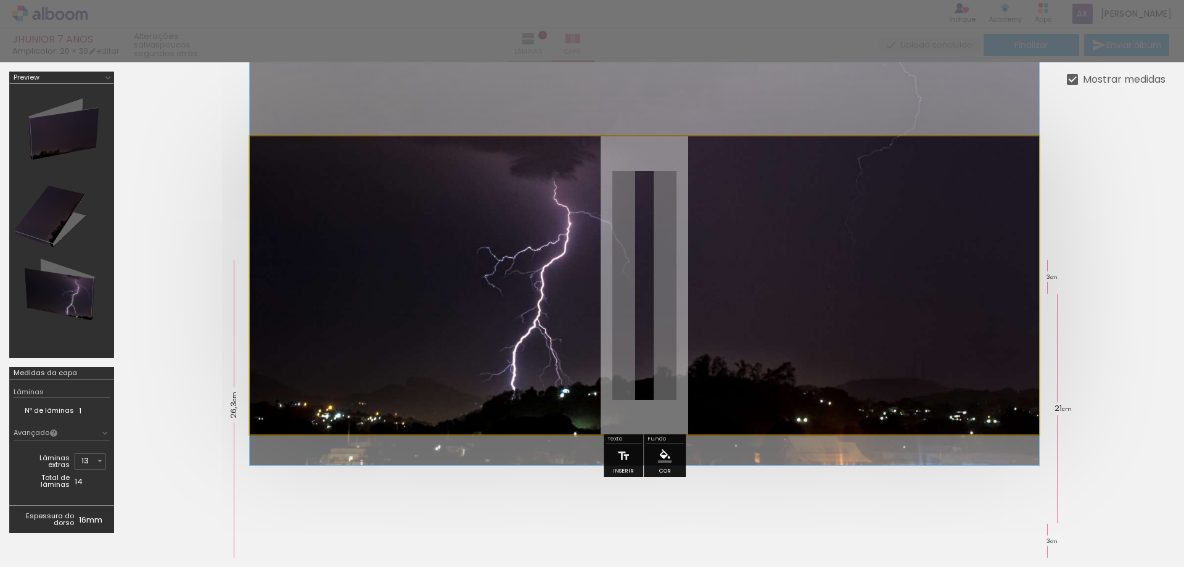
drag, startPoint x: 521, startPoint y: 337, endPoint x: 519, endPoint y: 326, distance: 11.8
click at [519, 325] on quentale-photo at bounding box center [645, 285] width 790 height 298
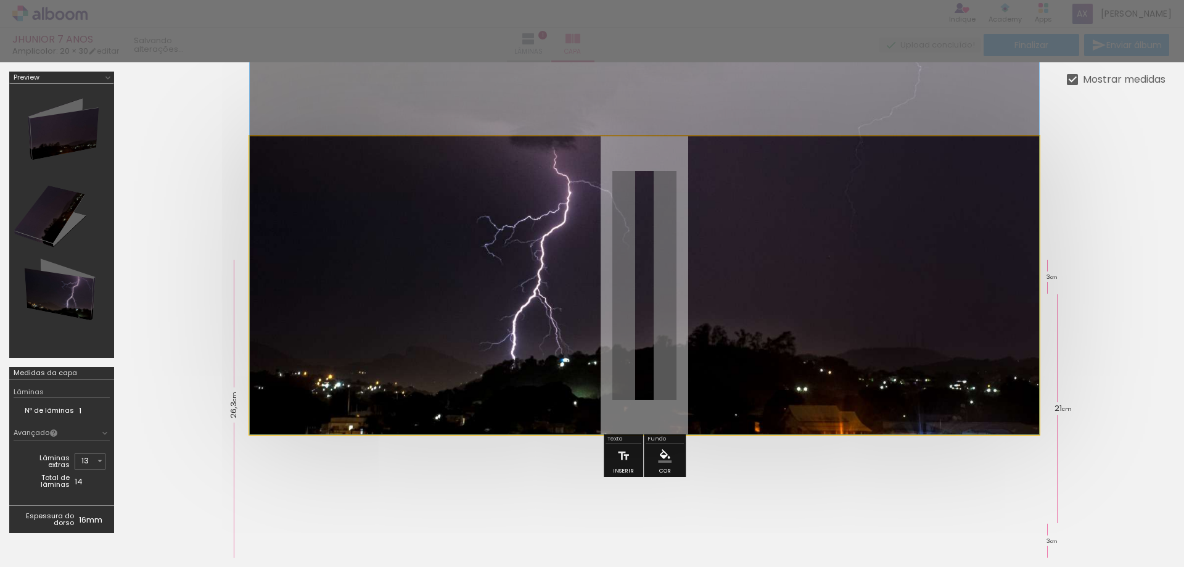
drag, startPoint x: 519, startPoint y: 324, endPoint x: 526, endPoint y: 284, distance: 40.6
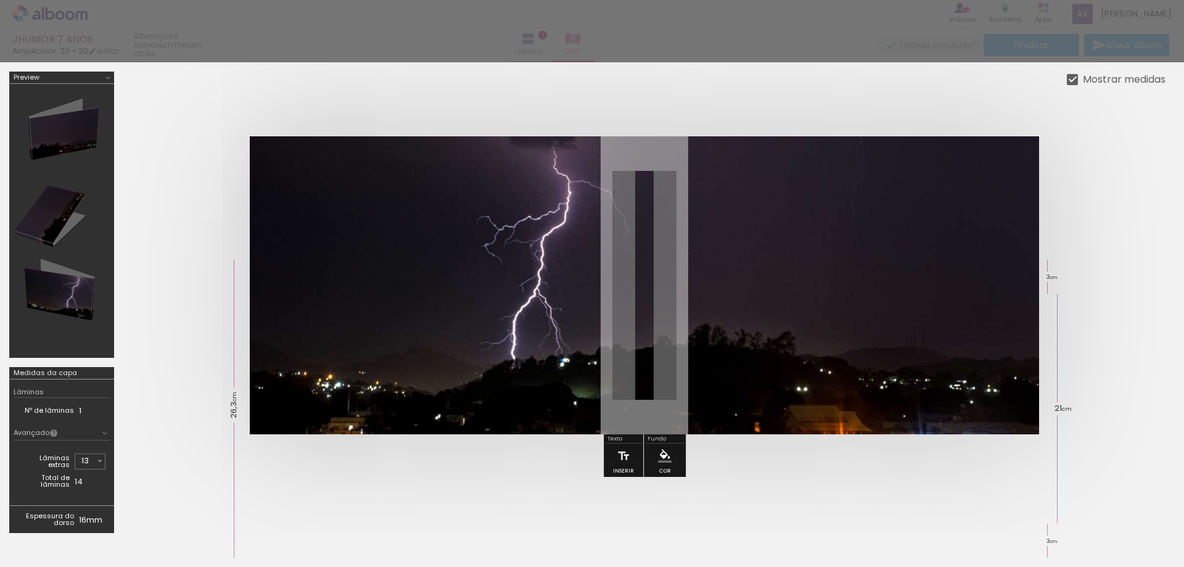
click at [1062, 425] on quentale-cover at bounding box center [645, 285] width 944 height 298
click at [907, 25] on div at bounding box center [592, 31] width 1184 height 62
click at [191, 518] on quentale-cover-editor at bounding box center [644, 307] width 1043 height 471
drag, startPoint x: 141, startPoint y: 523, endPoint x: 159, endPoint y: 507, distance: 23.2
click at [159, 507] on quentale-cover-editor at bounding box center [644, 307] width 1043 height 471
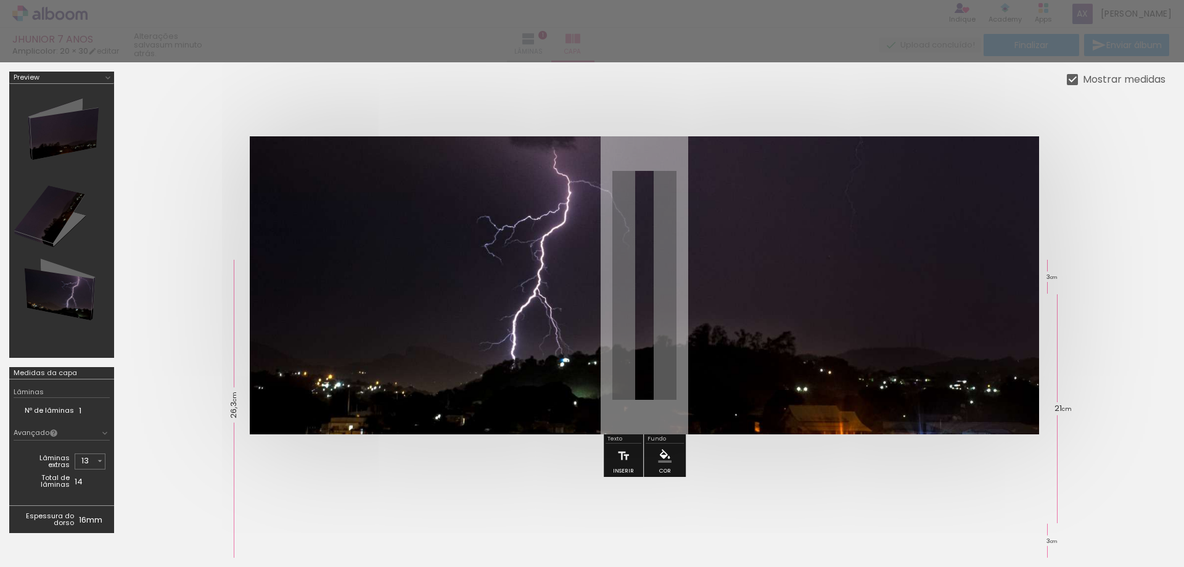
click at [188, 522] on quentale-cover-editor at bounding box center [644, 307] width 1043 height 471
click at [205, 522] on quentale-cover-editor at bounding box center [644, 307] width 1043 height 471
click at [62, 529] on div "Espessura do dorso 16mm" at bounding box center [61, 519] width 105 height 28
click at [231, 231] on quentale-cover at bounding box center [645, 285] width 944 height 298
click at [54, 408] on td "Nº de lâminas" at bounding box center [46, 410] width 65 height 13
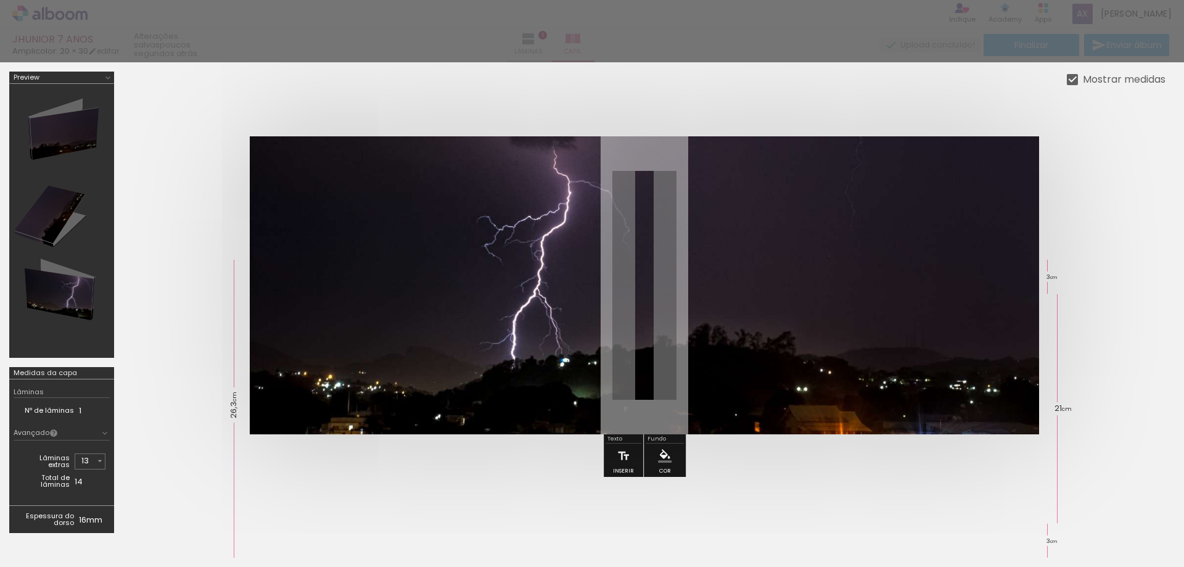
click at [56, 413] on td "Nº de lâminas" at bounding box center [46, 410] width 65 height 13
click at [81, 482] on td "14" at bounding box center [90, 481] width 31 height 19
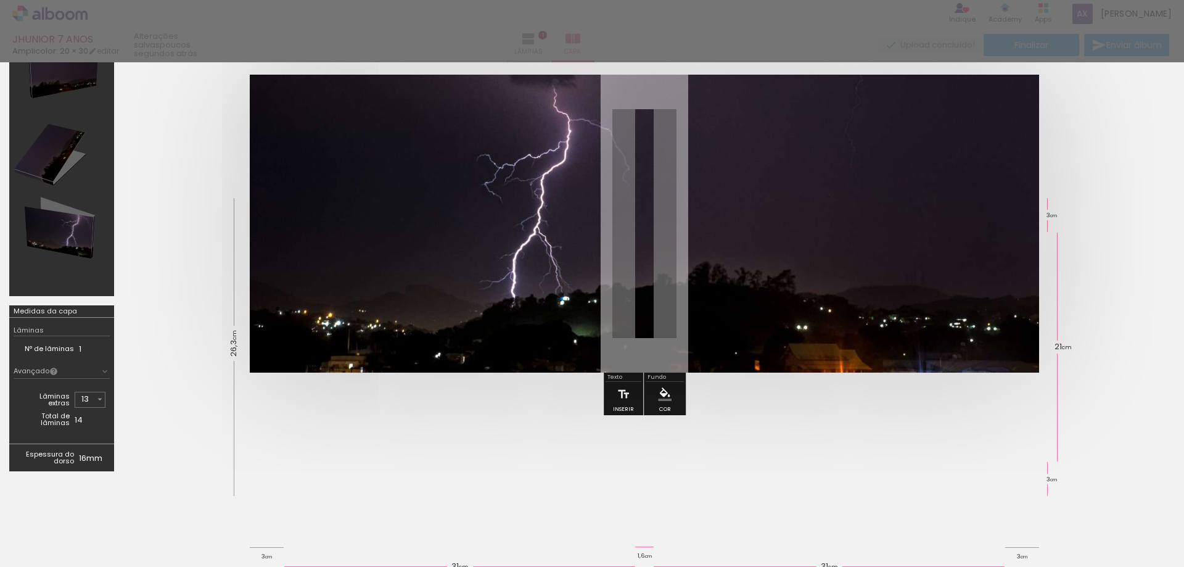
click at [62, 458] on td "Espessura do dorso" at bounding box center [46, 458] width 65 height 19
click at [92, 458] on td "16mm" at bounding box center [94, 458] width 31 height 19
click at [67, 460] on td "Espessura do dorso" at bounding box center [46, 458] width 65 height 19
click at [56, 423] on td "Total de lâminas" at bounding box center [46, 419] width 57 height 19
click at [48, 400] on td "Lâminas extras" at bounding box center [46, 399] width 57 height 21
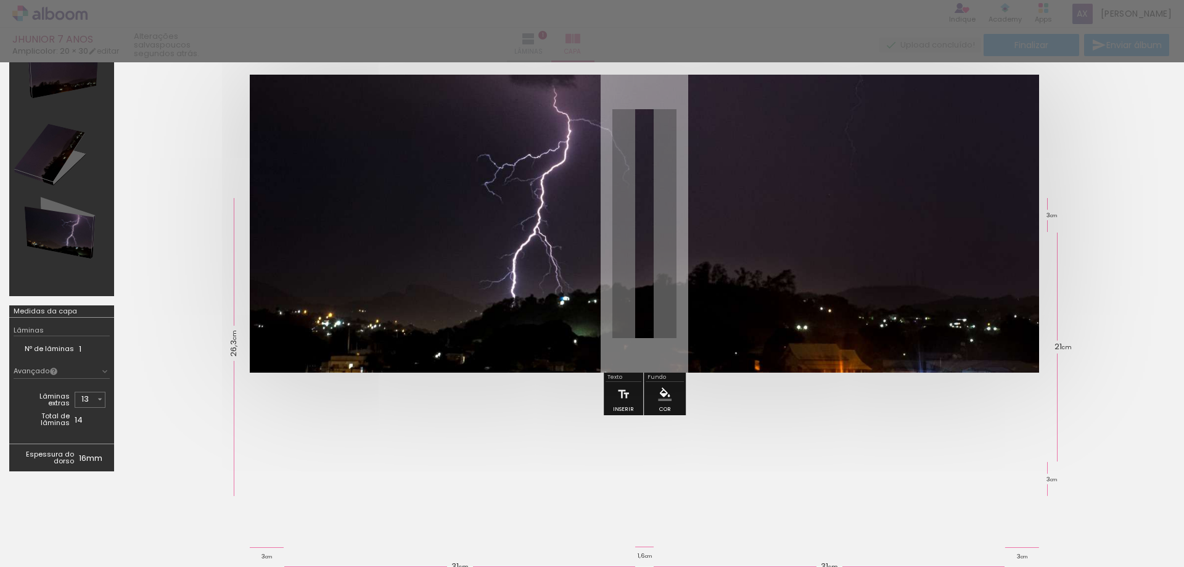
click at [32, 327] on div "Lâminas" at bounding box center [29, 330] width 30 height 7
click at [42, 304] on quentale-cover-specs-sidebar at bounding box center [61, 245] width 105 height 471
drag, startPoint x: 43, startPoint y: 310, endPoint x: 53, endPoint y: 323, distance: 16.7
click at [43, 310] on div "Medidas da capa" at bounding box center [46, 311] width 64 height 7
drag, startPoint x: 139, startPoint y: 336, endPoint x: 183, endPoint y: 348, distance: 44.9
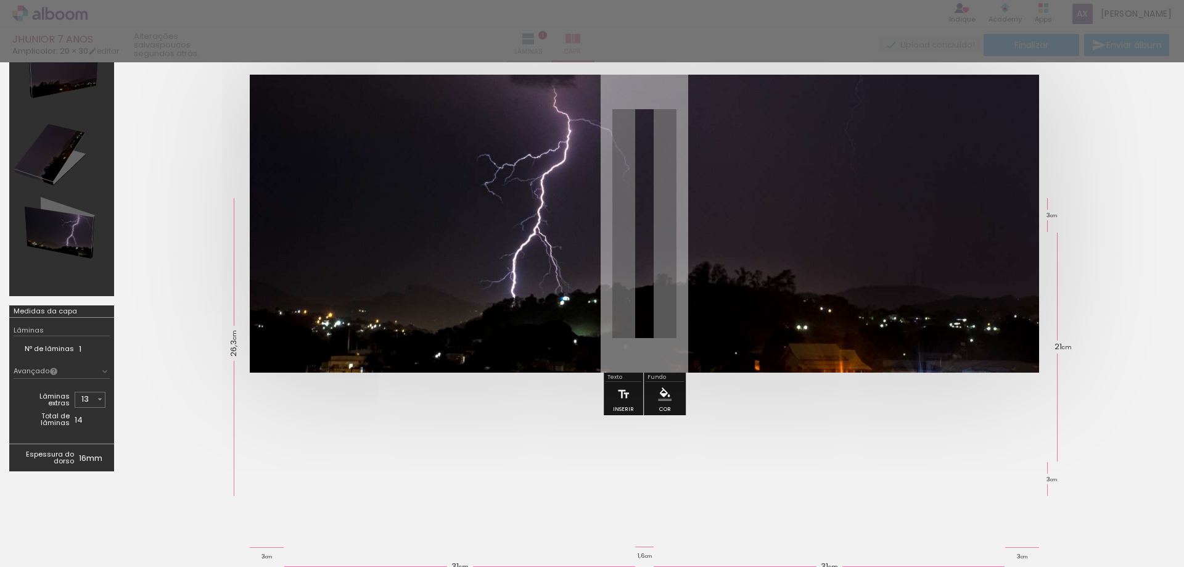
click at [140, 336] on div at bounding box center [644, 223] width 1043 height 397
drag, startPoint x: 229, startPoint y: 348, endPoint x: 234, endPoint y: 284, distance: 64.3
click at [230, 347] on span "26,3 cm" at bounding box center [234, 343] width 13 height 35
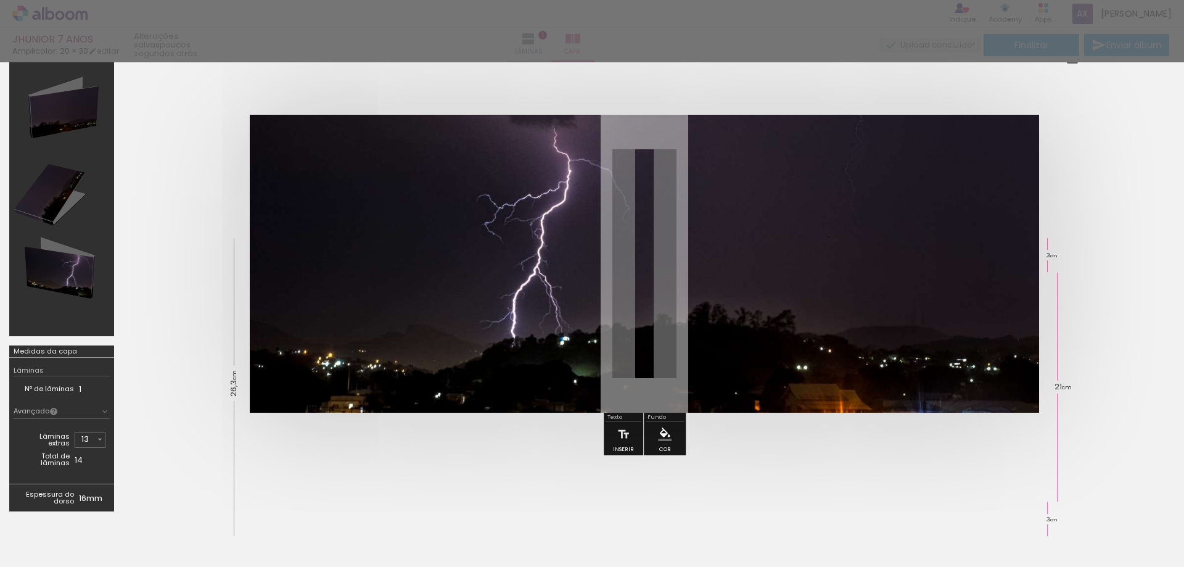
scroll to position [145, 0]
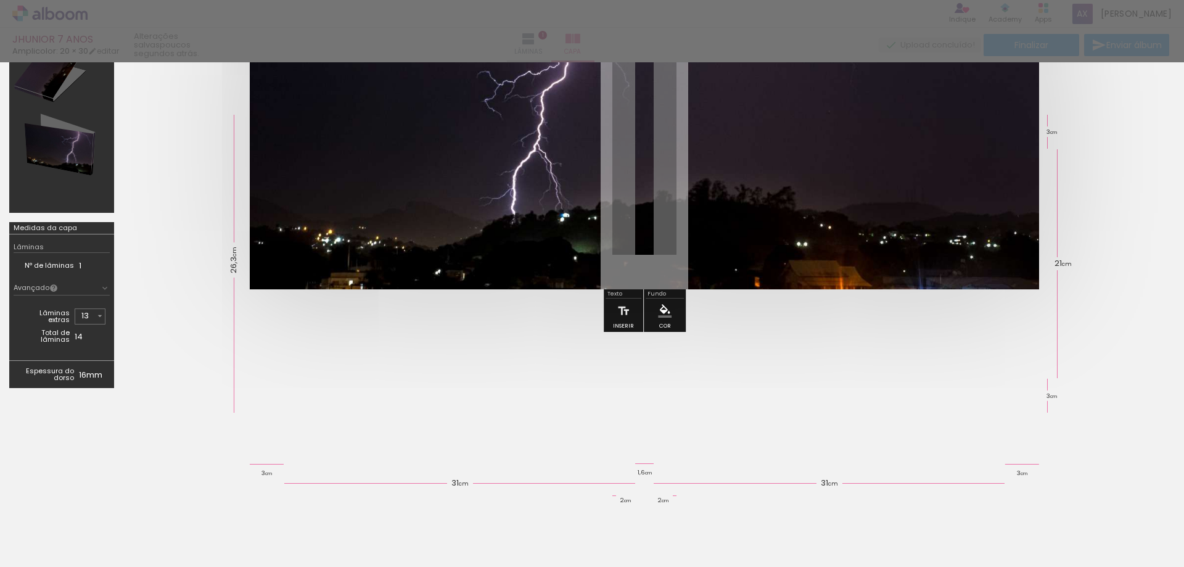
click at [663, 313] on iron-icon "color picker" at bounding box center [665, 311] width 14 height 14
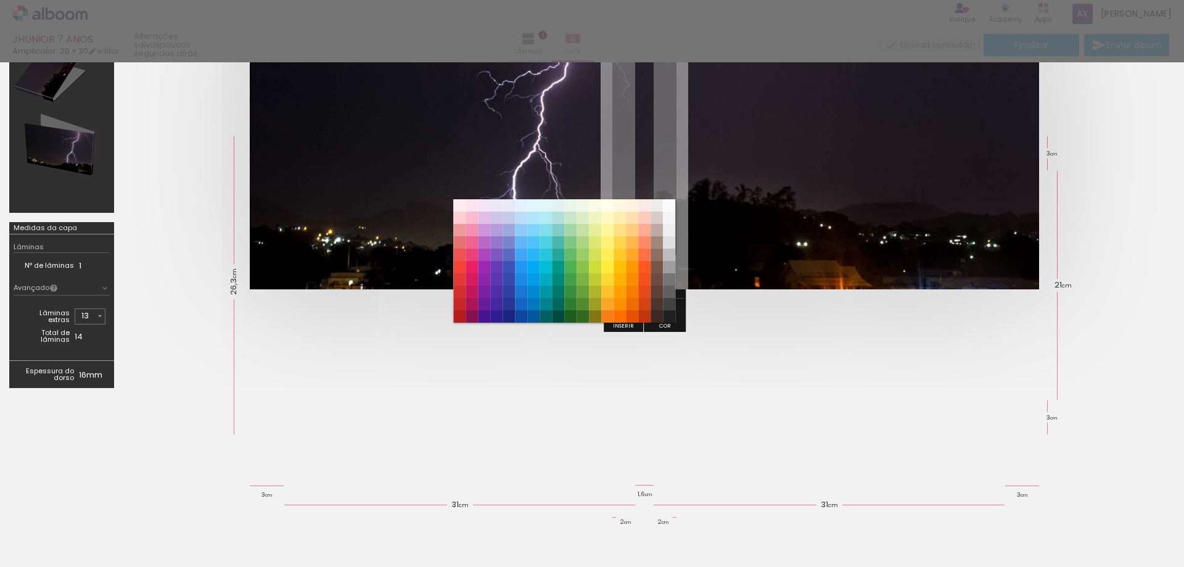
click at [760, 324] on div at bounding box center [644, 140] width 1043 height 397
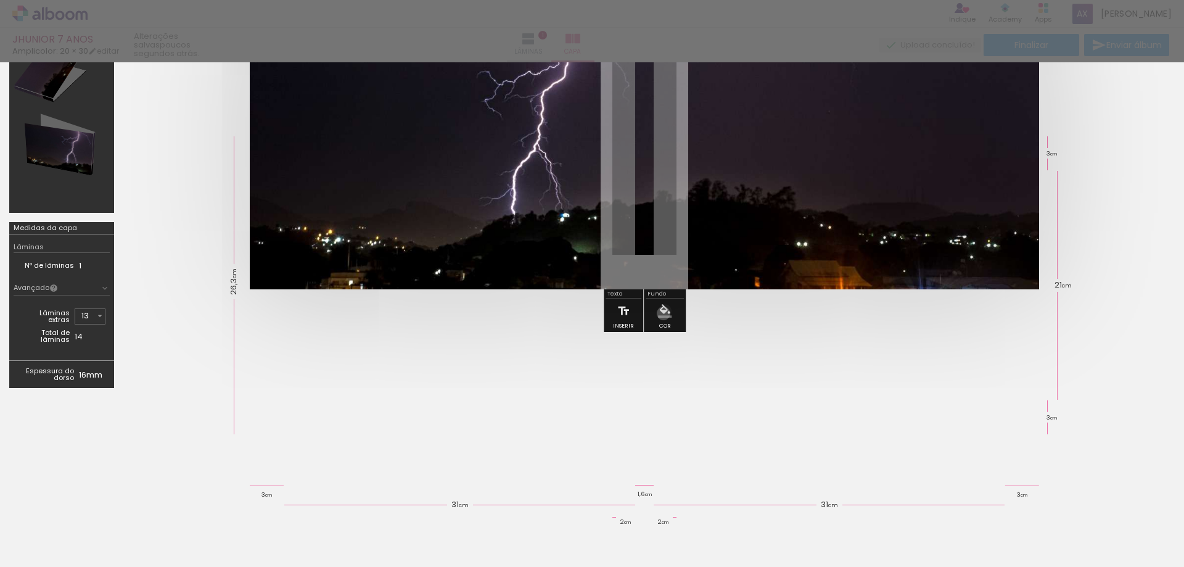
click at [662, 313] on iron-icon "color picker" at bounding box center [665, 311] width 14 height 14
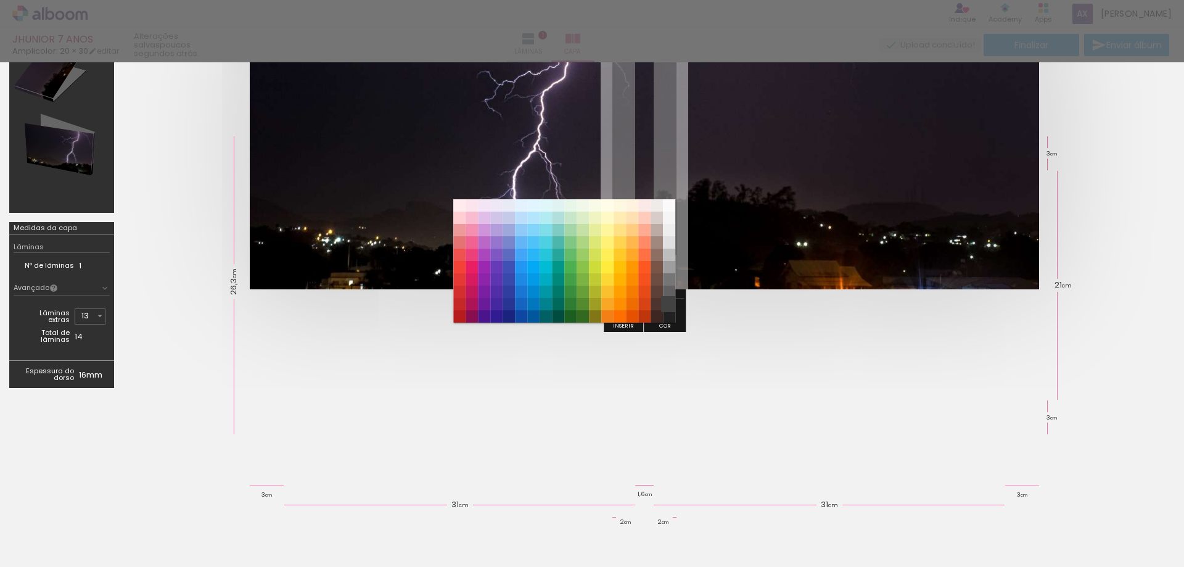
click at [669, 305] on paper-item "#424242" at bounding box center [669, 304] width 12 height 12
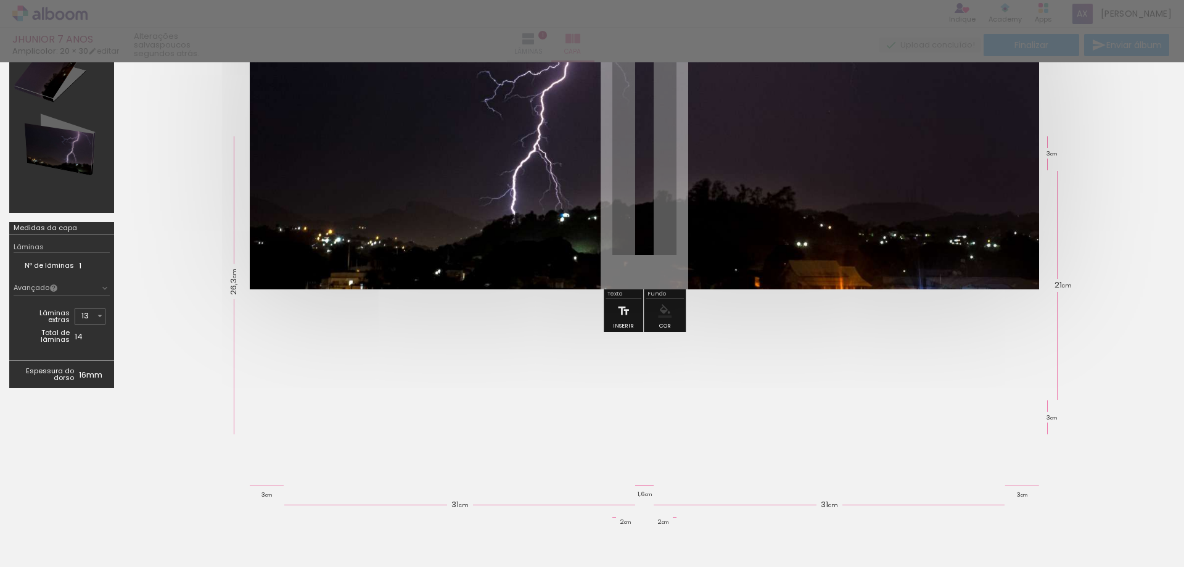
click at [1028, 492] on span "cm" at bounding box center [1024, 495] width 7 height 6
click at [41, 553] on quentale-cover-section at bounding box center [592, 242] width 1184 height 650
click at [30, 535] on div at bounding box center [592, 475] width 1184 height 136
click at [28, 518] on div at bounding box center [592, 475] width 1184 height 136
click at [30, 500] on div at bounding box center [592, 475] width 1184 height 136
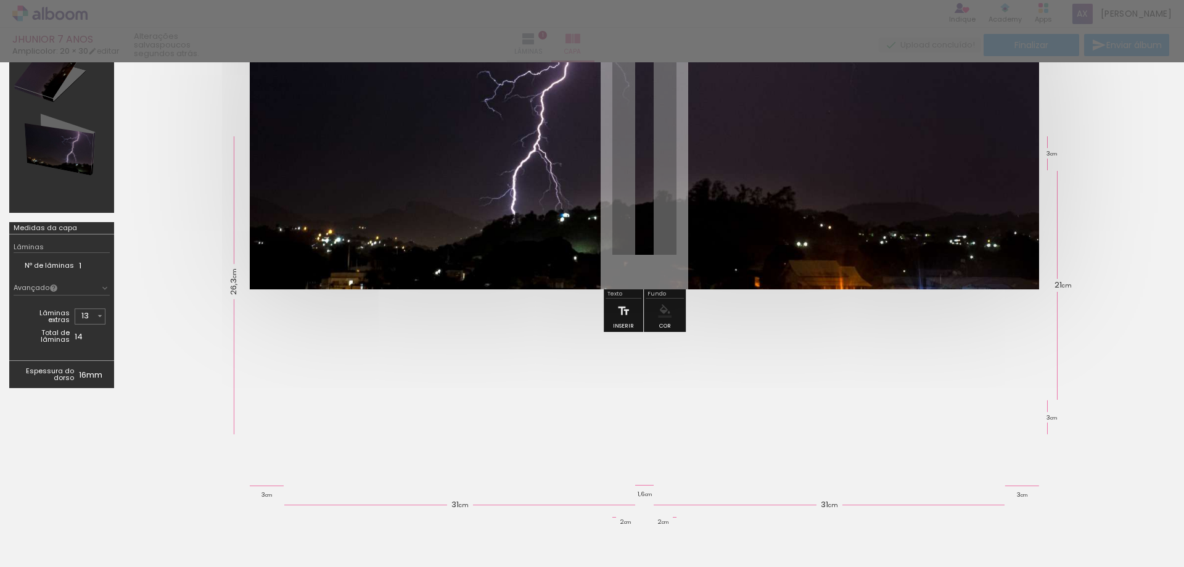
click at [75, 416] on div at bounding box center [592, 475] width 1184 height 136
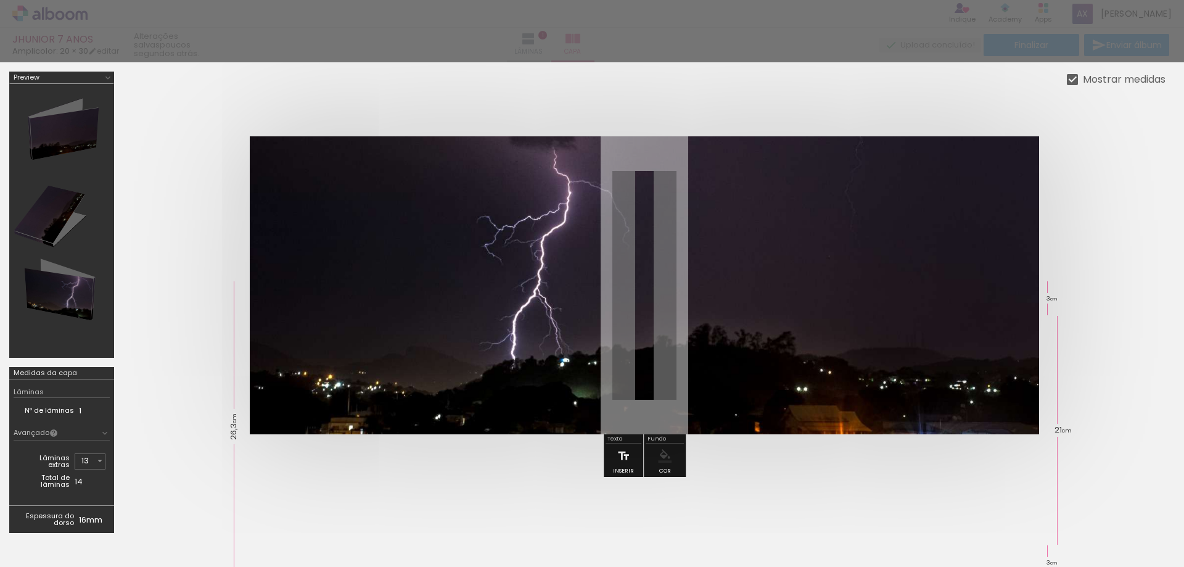
click at [67, 174] on div at bounding box center [62, 220] width 96 height 265
click at [63, 199] on div at bounding box center [62, 220] width 96 height 265
click at [341, 226] on quentale-photo at bounding box center [645, 285] width 790 height 298
click at [341, 224] on quentale-photo at bounding box center [645, 285] width 790 height 298
click at [844, 29] on div at bounding box center [592, 31] width 1184 height 62
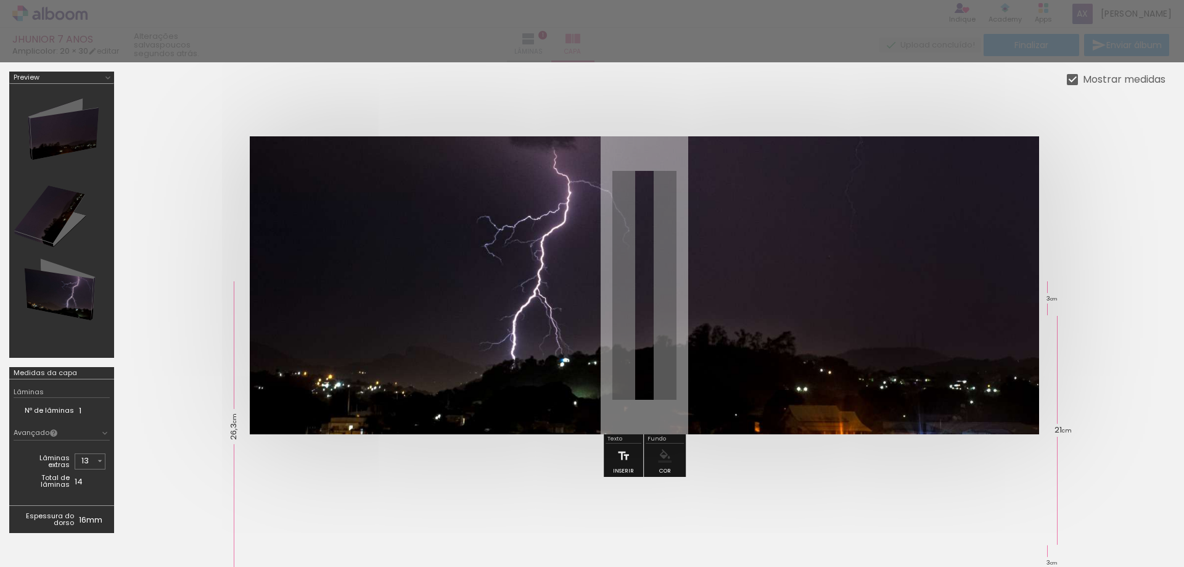
click at [1060, 82] on div "Mostrar medidas" at bounding box center [644, 79] width 1043 height 15
click at [1072, 76] on div at bounding box center [1072, 79] width 11 height 11
drag, startPoint x: 72, startPoint y: 289, endPoint x: 65, endPoint y: 289, distance: 7.4
click at [65, 289] on div at bounding box center [62, 220] width 96 height 265
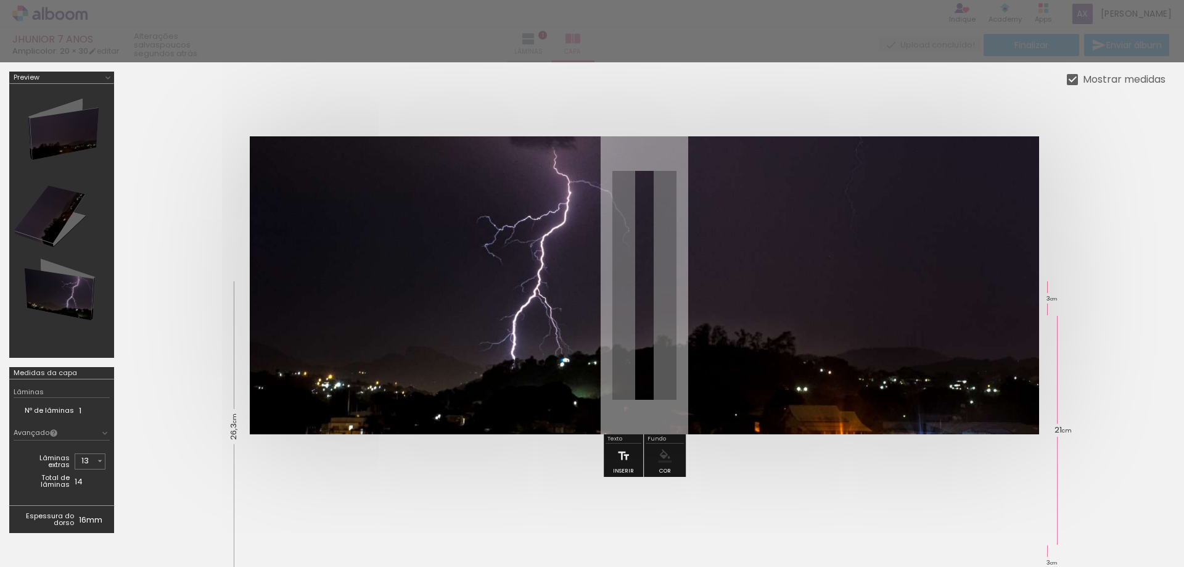
click at [482, 176] on div "Largura Cor" at bounding box center [480, 168] width 22 height 19
click at [487, 229] on paper-item at bounding box center [480, 231] width 22 height 9
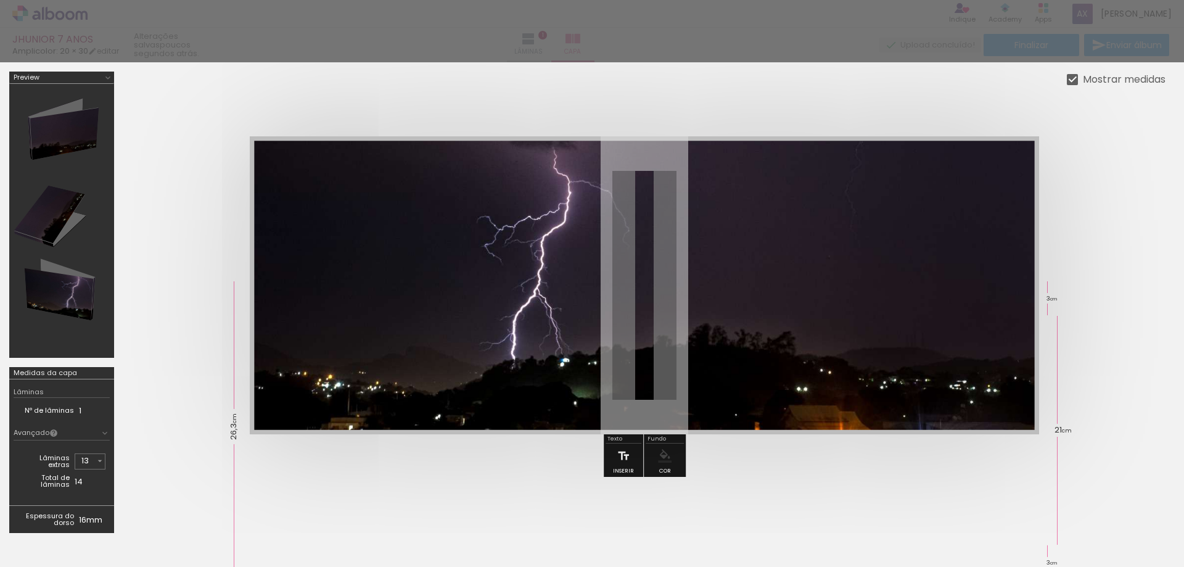
click at [481, 167] on div at bounding box center [480, 168] width 15 height 12
click at [481, 194] on paper-item at bounding box center [480, 196] width 22 height 9
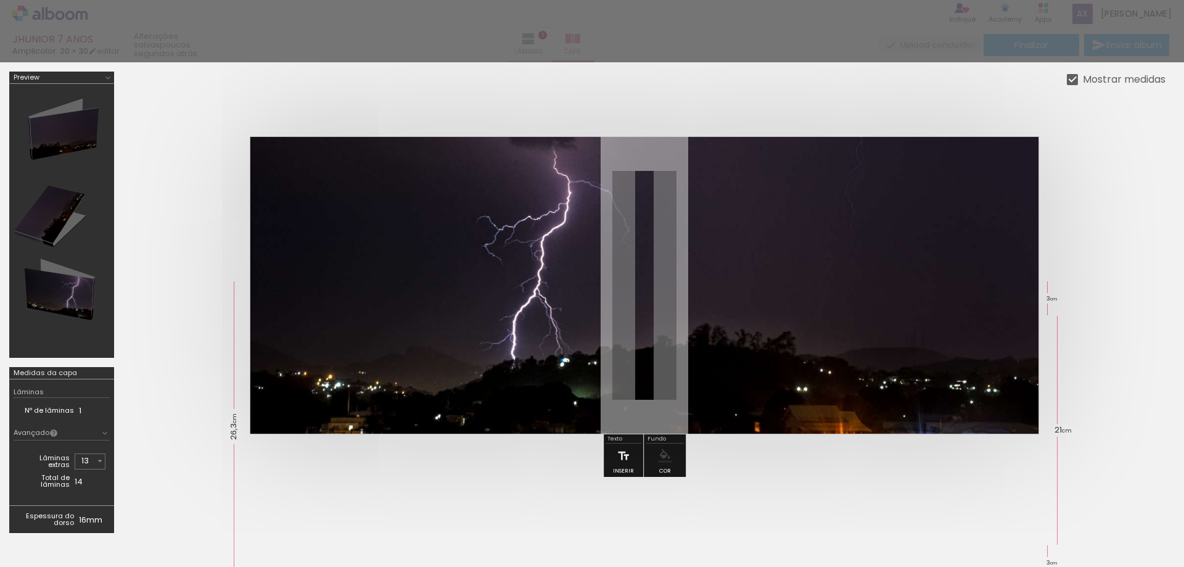
click at [482, 247] on iron-icon "color picker" at bounding box center [481, 247] width 15 height 12
click at [487, 236] on paper-item "#212121" at bounding box center [488, 239] width 12 height 12
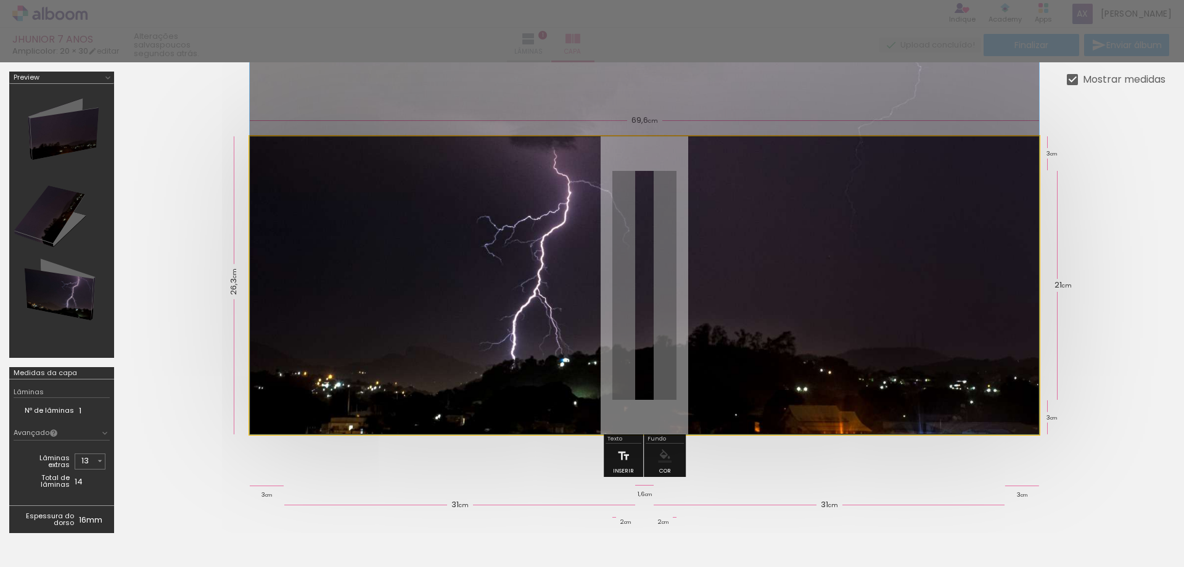
click at [283, 167] on iron-icon at bounding box center [281, 168] width 12 height 12
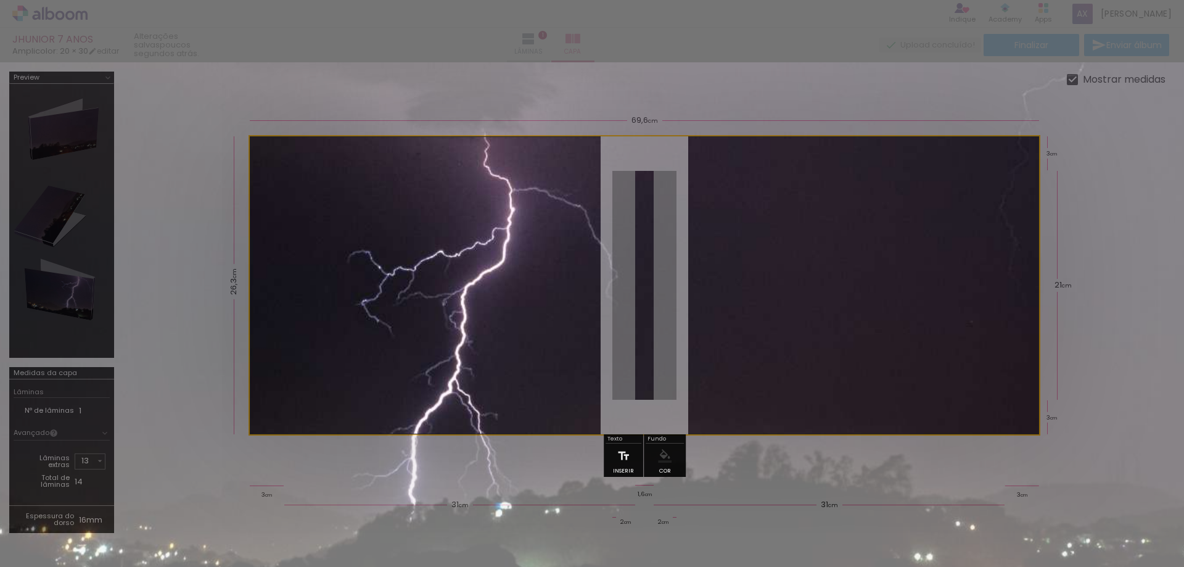
drag, startPoint x: 302, startPoint y: 168, endPoint x: 334, endPoint y: 175, distance: 33.4
click at [334, 175] on div at bounding box center [330, 168] width 20 height 20
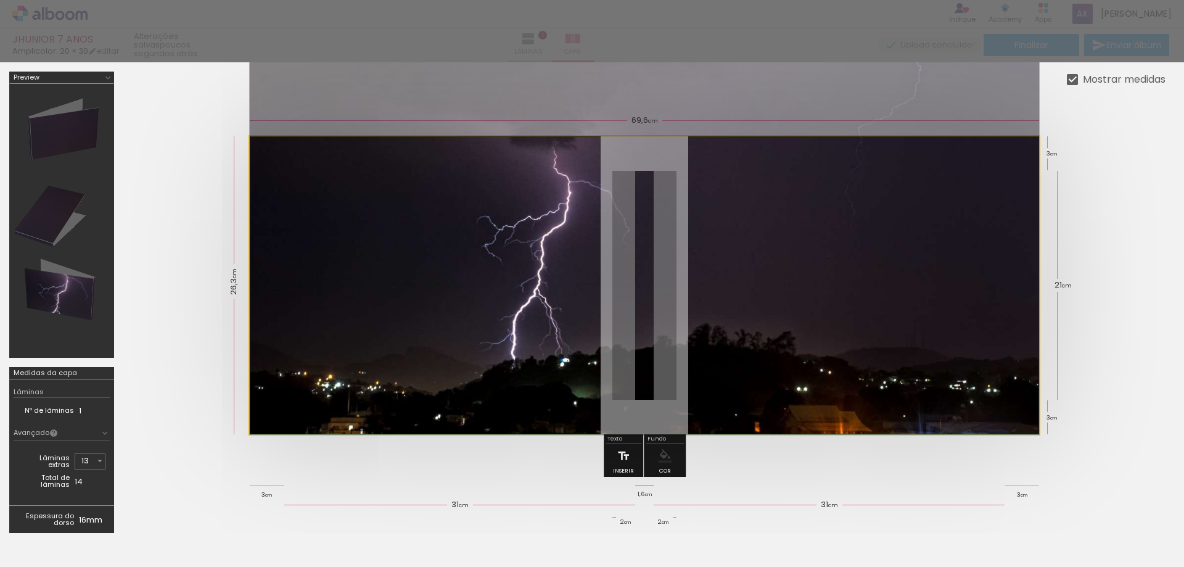
drag, startPoint x: 334, startPoint y: 175, endPoint x: 272, endPoint y: 173, distance: 62.3
type paper-slider "100"
click at [272, 173] on div at bounding box center [315, 168] width 86 height 19
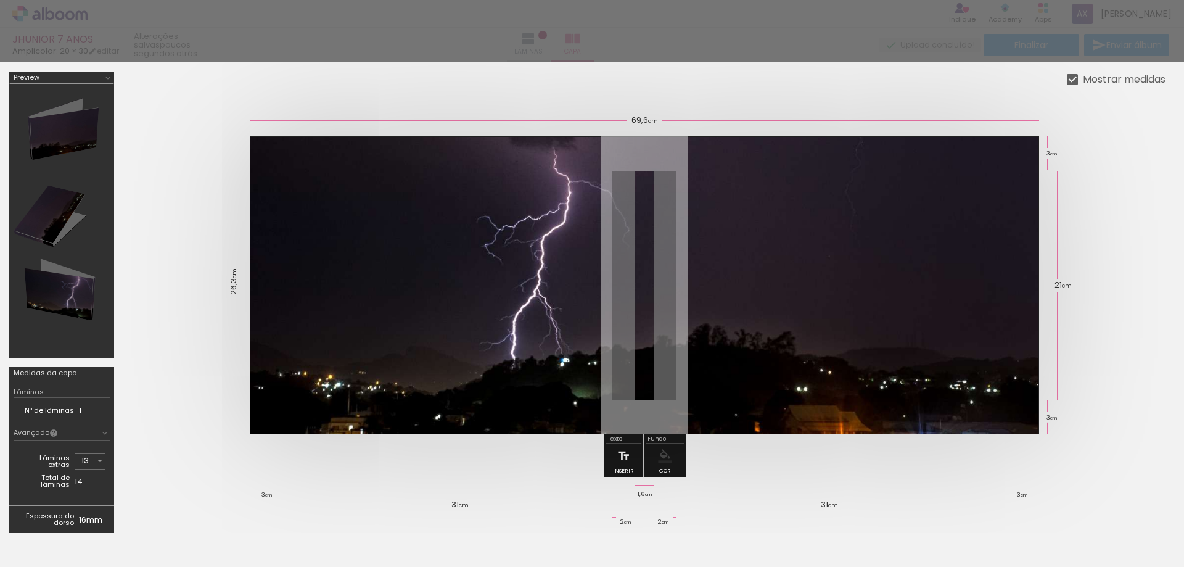
drag, startPoint x: 432, startPoint y: 167, endPoint x: 476, endPoint y: 207, distance: 58.9
click at [481, 199] on quentale-photo at bounding box center [645, 285] width 790 height 298
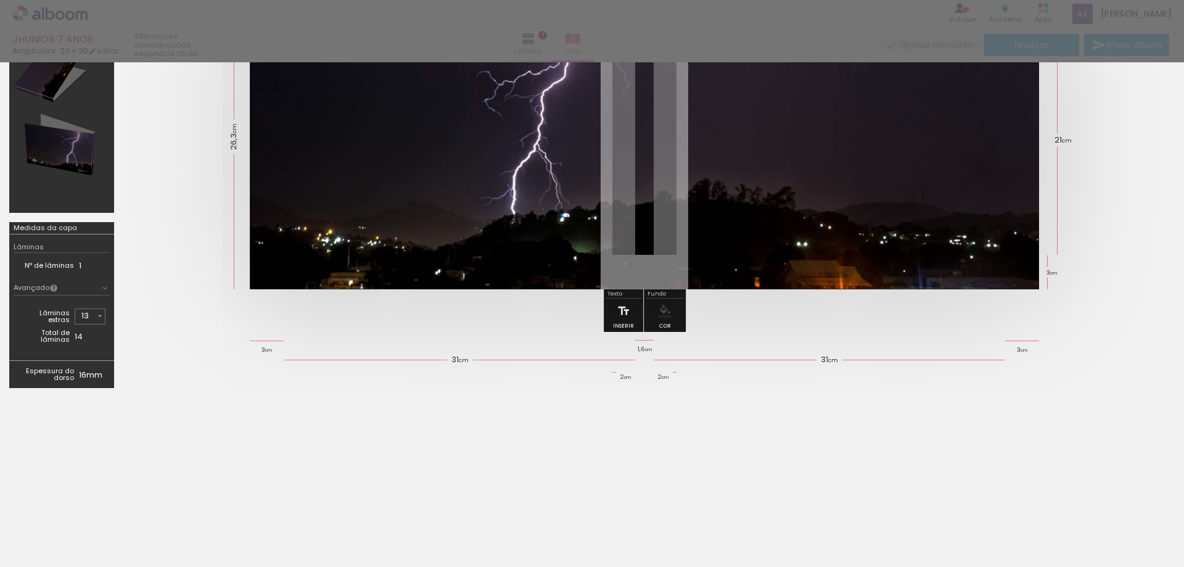
drag, startPoint x: 1154, startPoint y: 524, endPoint x: 1059, endPoint y: 513, distance: 95.7
click at [1042, 522] on div at bounding box center [592, 475] width 1184 height 136
click at [1167, 415] on div at bounding box center [592, 475] width 1184 height 136
click at [1133, 444] on div at bounding box center [592, 475] width 1184 height 136
click at [103, 289] on iron-icon at bounding box center [105, 288] width 10 height 10
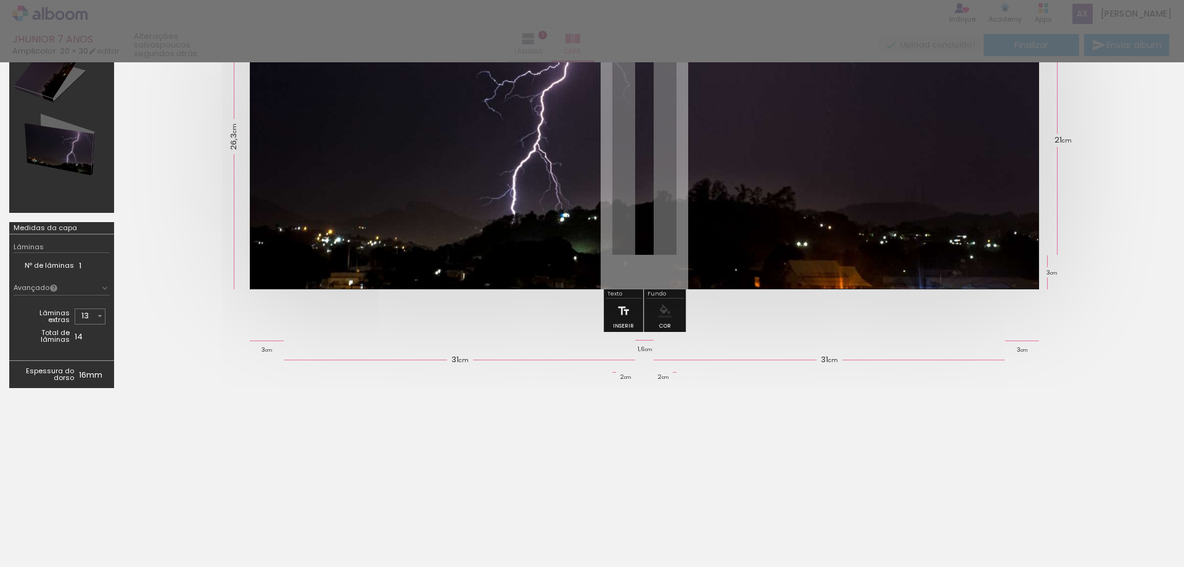
click at [59, 373] on td "Espessura do dorso" at bounding box center [46, 374] width 65 height 19
click at [68, 267] on td "Nº de lâminas" at bounding box center [46, 265] width 65 height 13
click at [33, 244] on div "Lâminas" at bounding box center [29, 247] width 30 height 7
click at [36, 228] on div "Medidas da capa" at bounding box center [46, 228] width 64 height 7
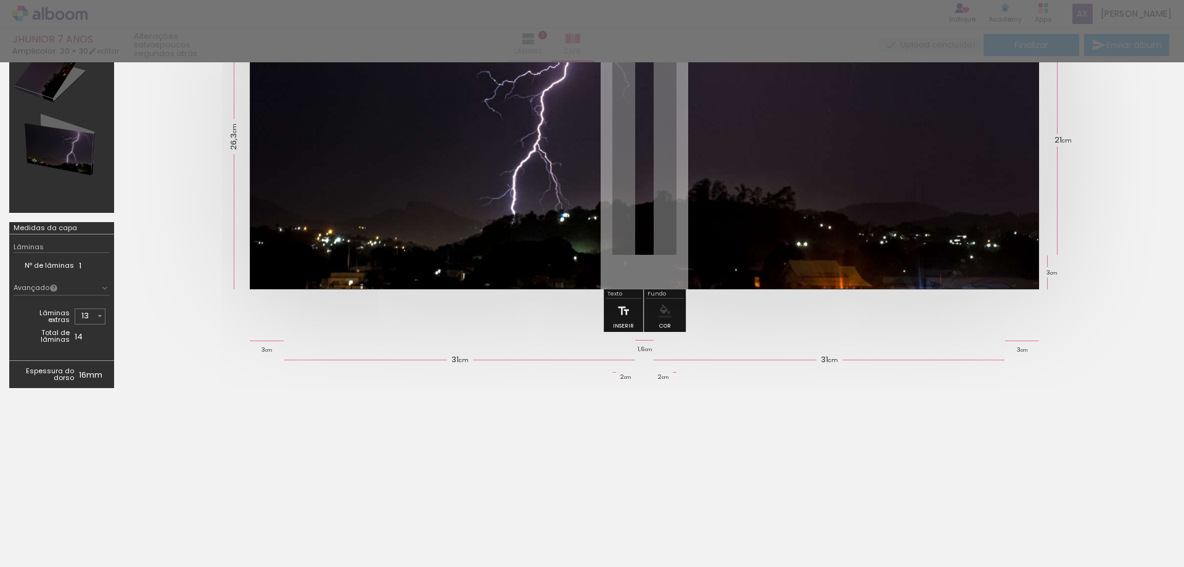
click at [36, 228] on div "Medidas da capa" at bounding box center [46, 228] width 64 height 7
click at [98, 288] on paper-button "Avançado" at bounding box center [62, 288] width 96 height 14
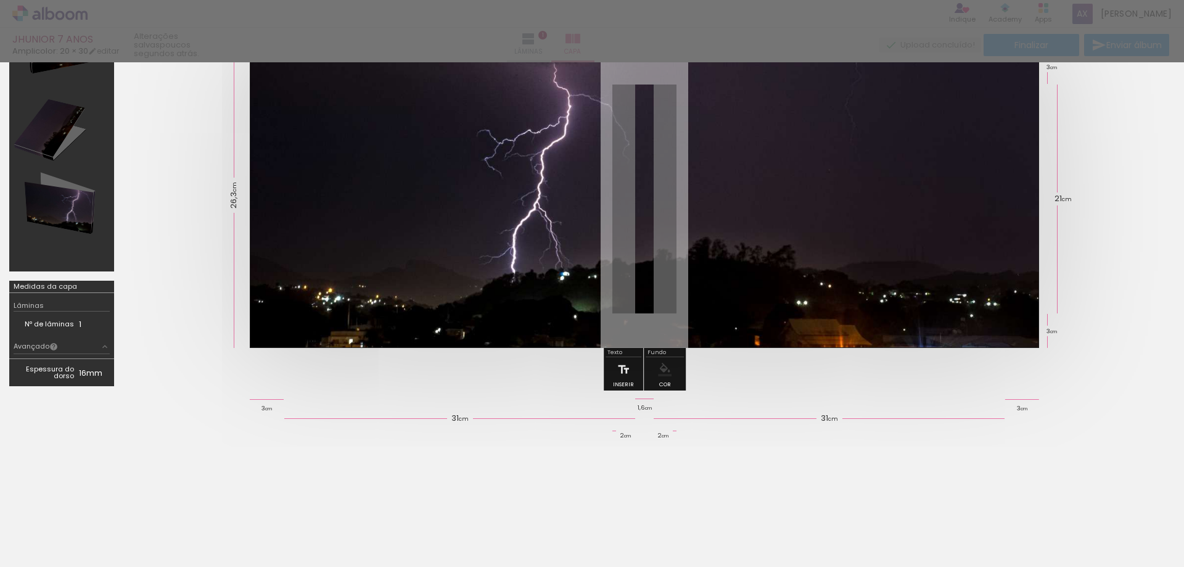
scroll to position [86, 0]
click at [160, 255] on div at bounding box center [644, 199] width 1043 height 397
